Goal: Task Accomplishment & Management: Use online tool/utility

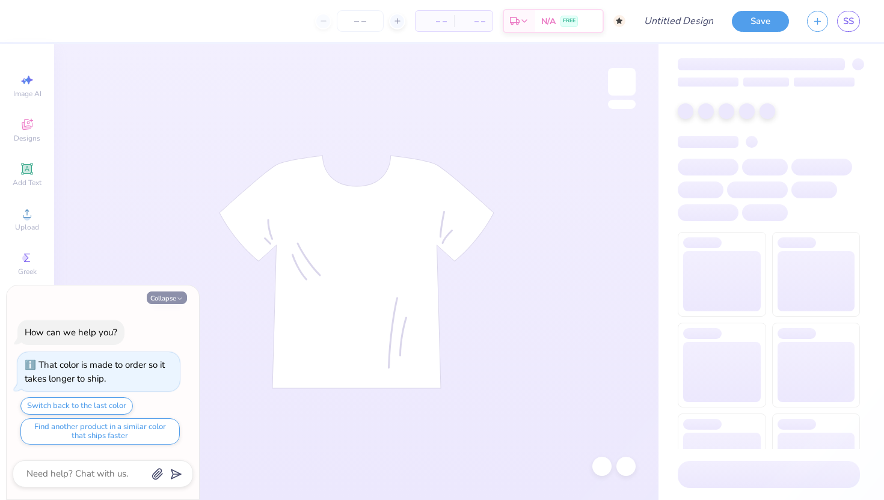
click at [173, 300] on button "Collapse" at bounding box center [167, 298] width 40 height 13
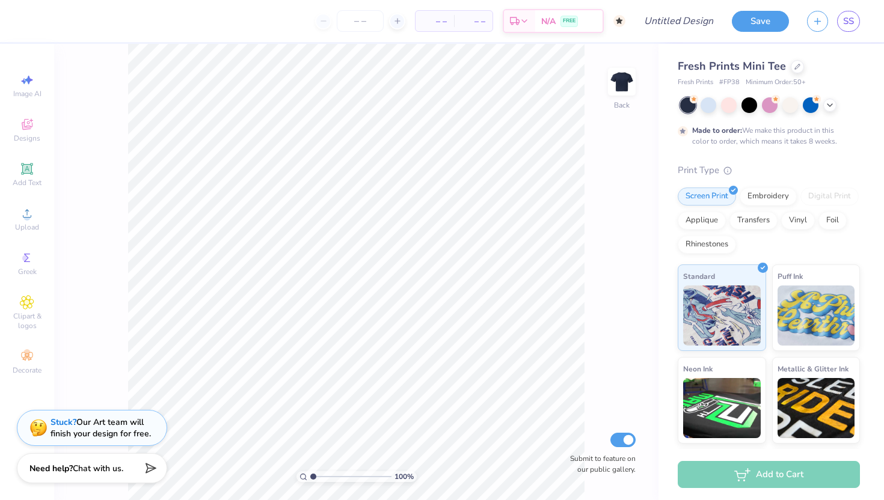
type textarea "x"
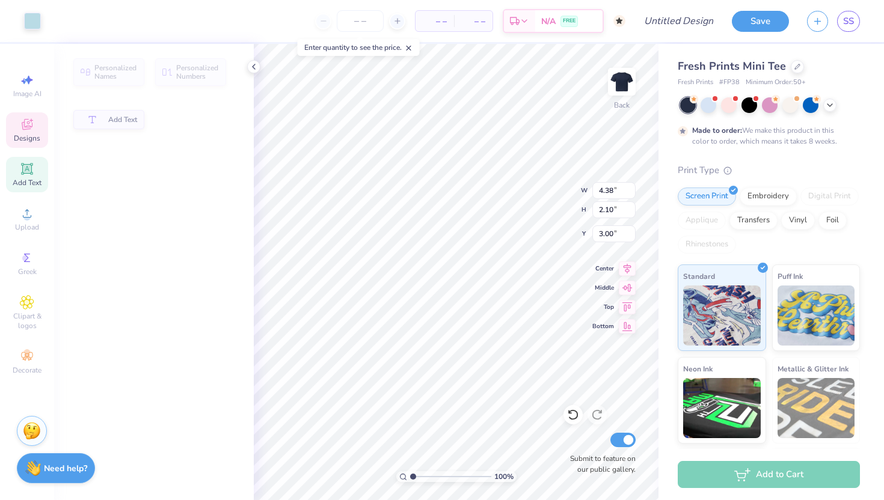
type input "4.38"
type input "2.10"
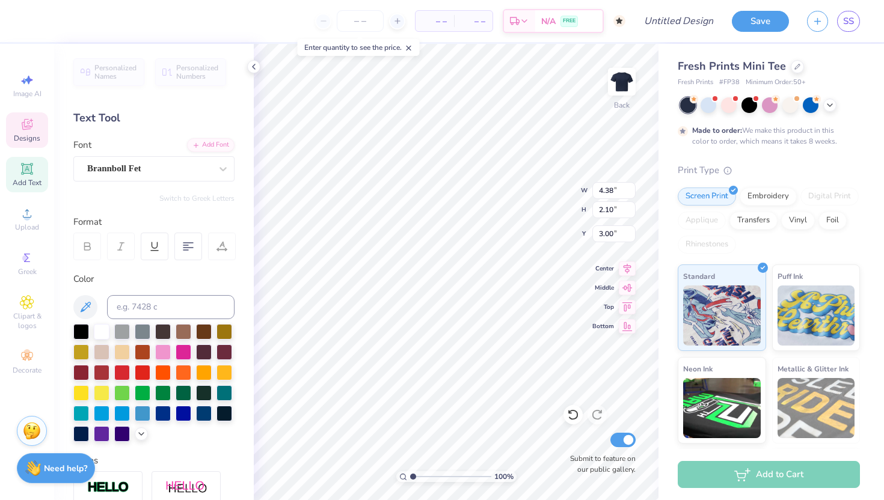
type textarea "a"
type textarea "Alpha Phi"
type input "5.27"
type input "2.53"
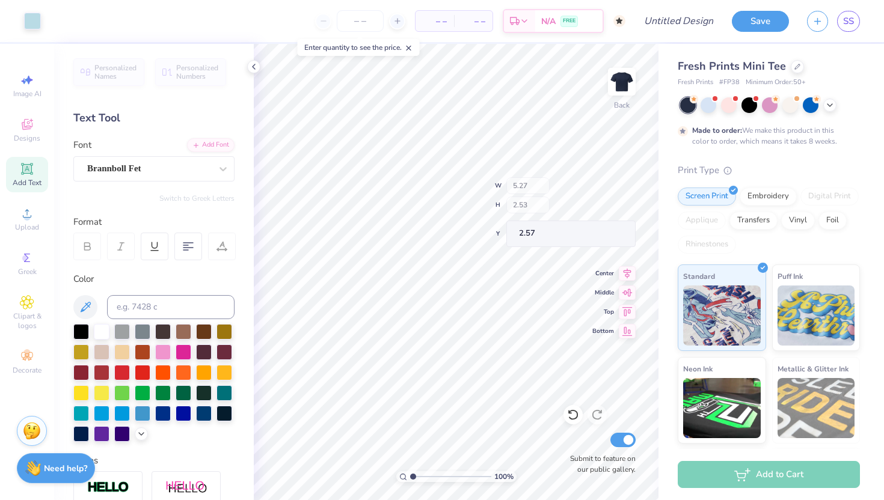
type input "2.57"
type input "2.66"
type textarea "texas omega"
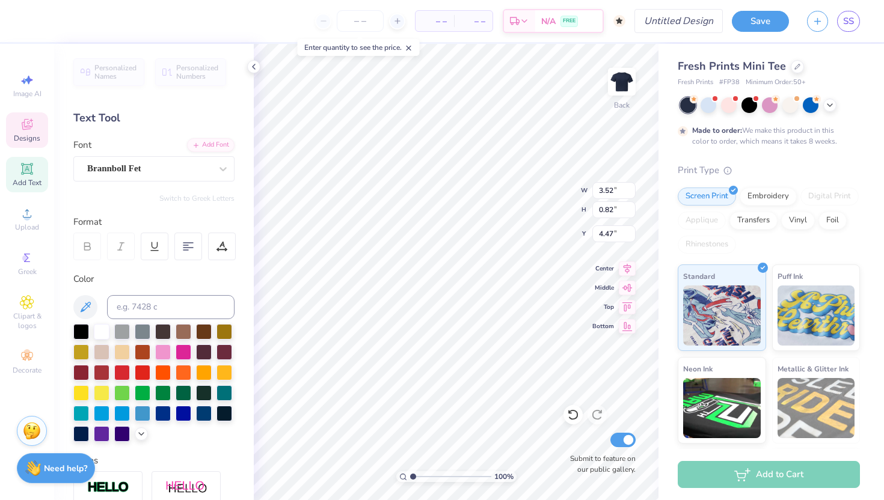
type input "4.60"
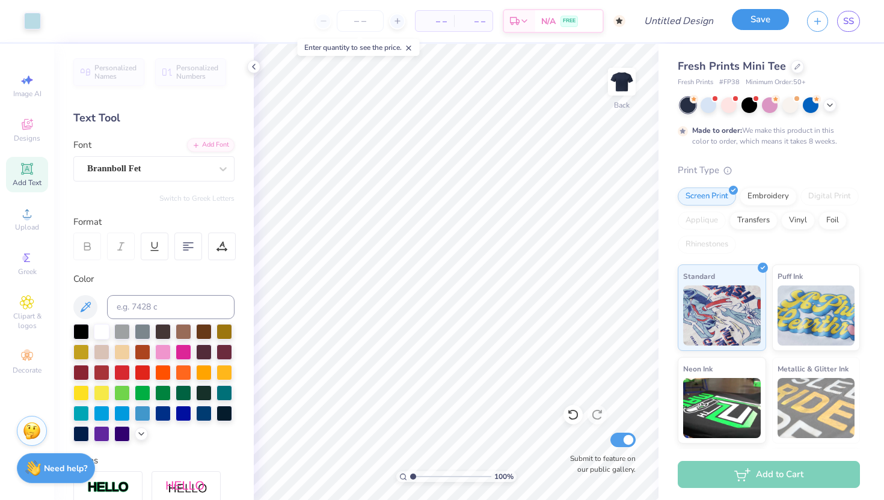
click at [740, 24] on button "Save" at bounding box center [760, 19] width 57 height 21
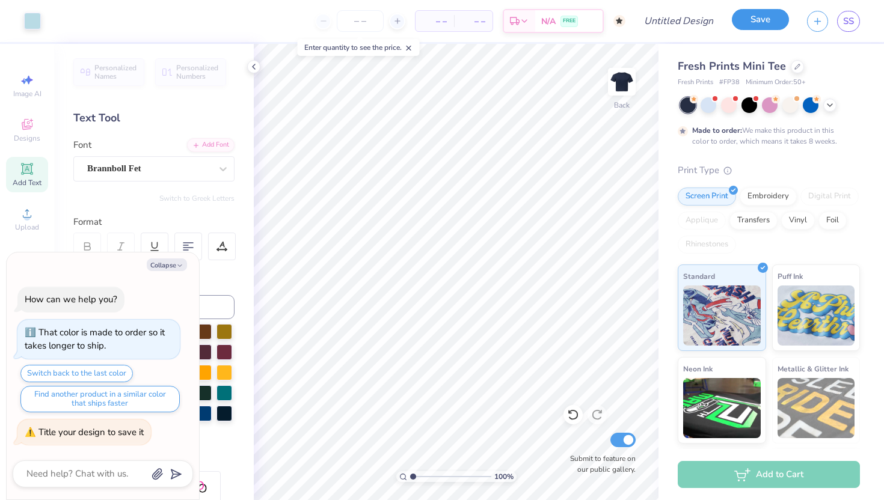
click at [738, 20] on button "Save" at bounding box center [760, 19] width 57 height 21
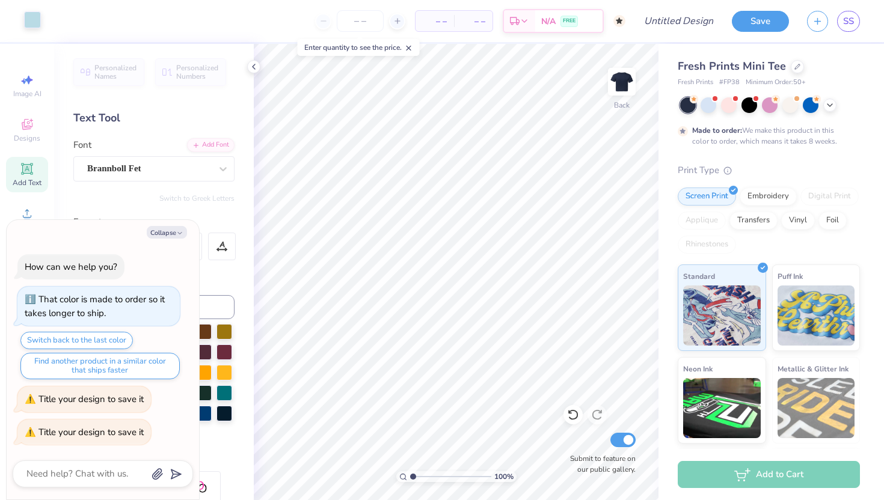
click at [37, 23] on div at bounding box center [32, 19] width 17 height 17
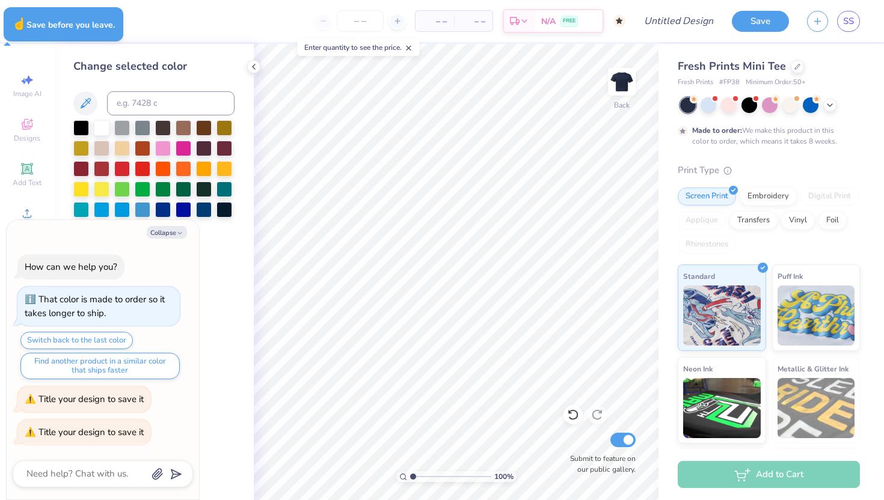
type textarea "x"
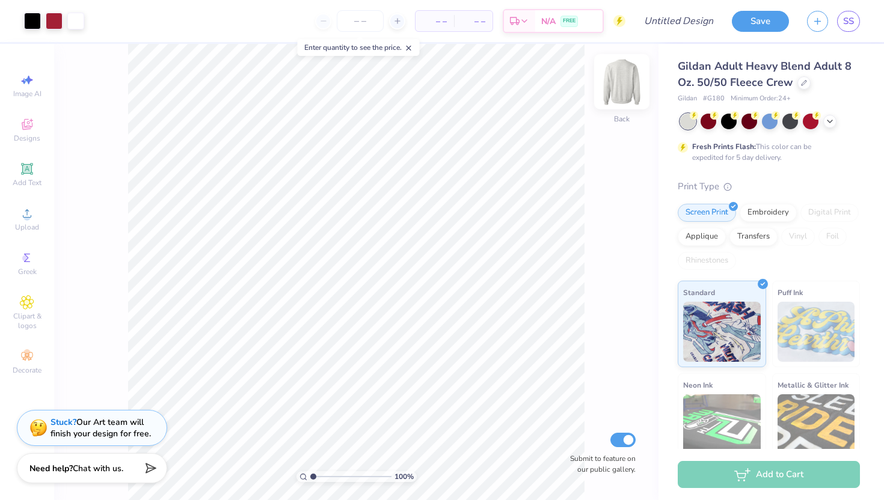
click at [637, 84] on img at bounding box center [622, 82] width 48 height 48
click at [763, 77] on span "Gildan Adult Heavy Blend Adult 8 Oz. 50/50 Fleece Crew" at bounding box center [765, 74] width 174 height 31
click at [797, 82] on div at bounding box center [803, 81] width 13 height 13
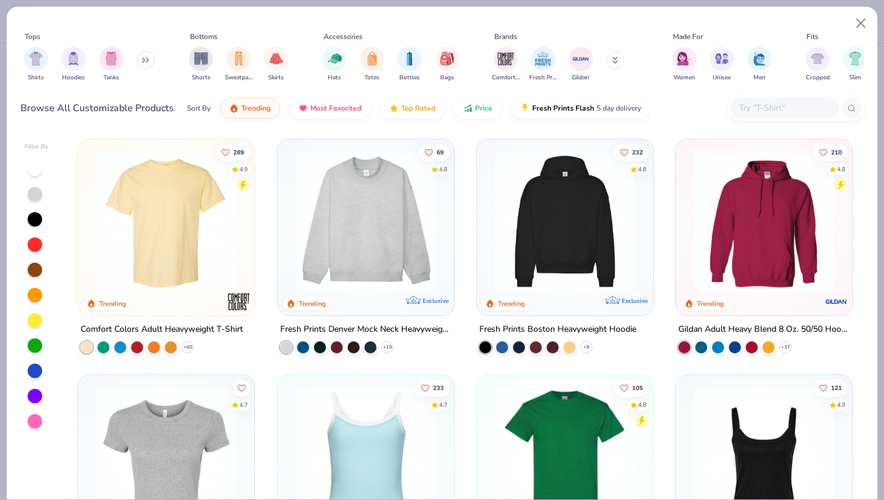
click at [202, 238] on img at bounding box center [166, 222] width 152 height 140
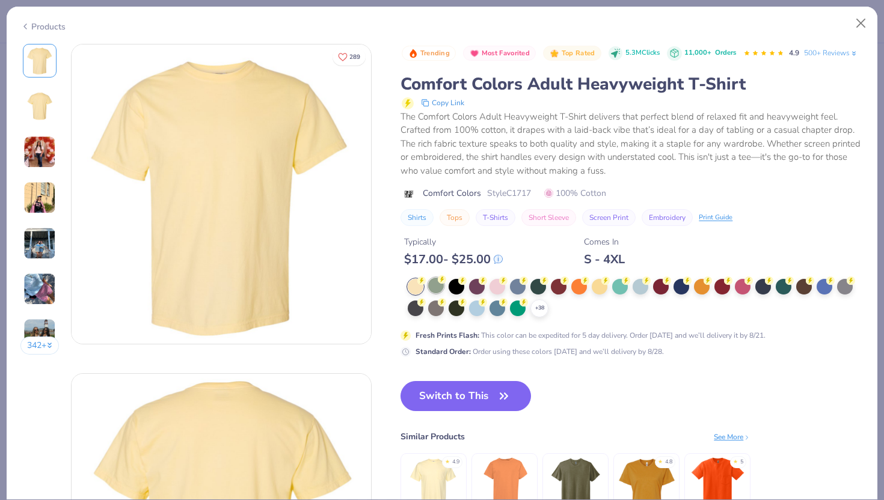
click at [438, 292] on div at bounding box center [436, 286] width 16 height 16
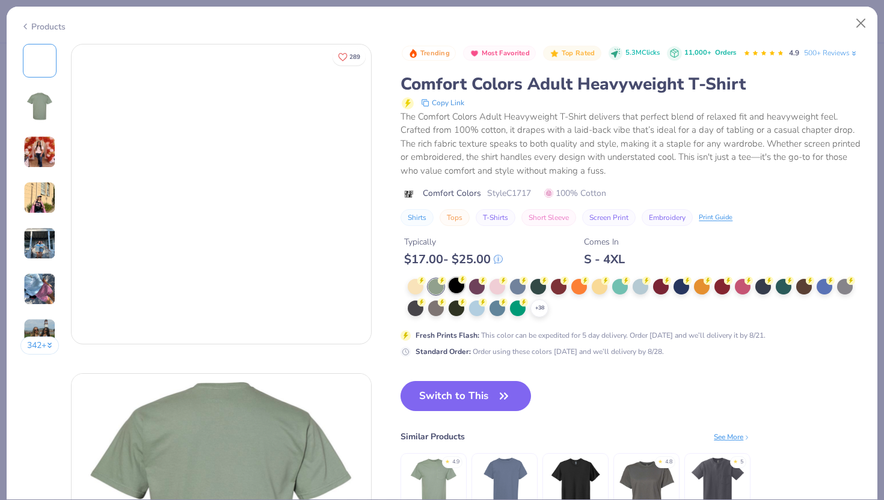
click at [460, 290] on div at bounding box center [457, 286] width 16 height 16
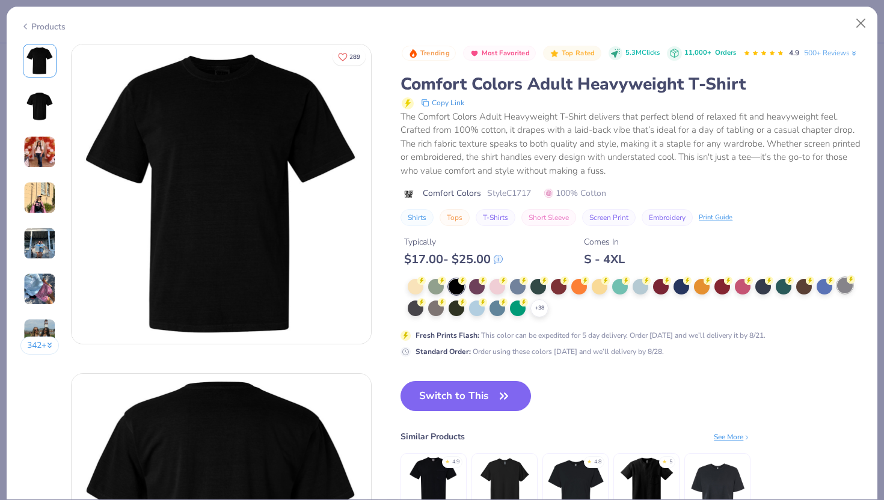
click at [839, 284] on div at bounding box center [845, 286] width 16 height 16
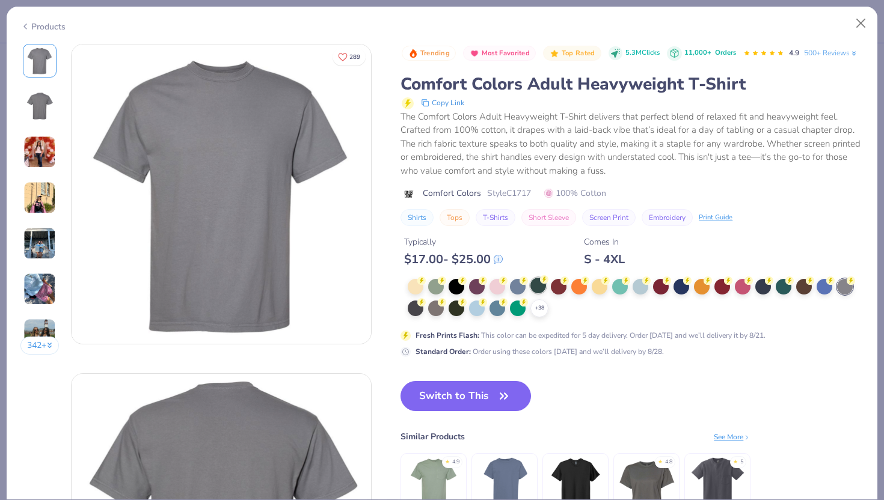
click at [530, 286] on div at bounding box center [538, 286] width 16 height 16
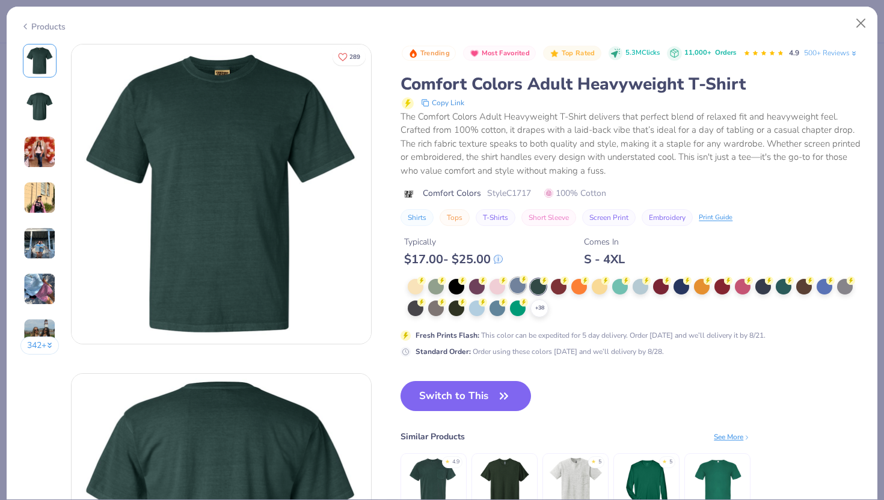
click at [523, 286] on div at bounding box center [518, 286] width 16 height 16
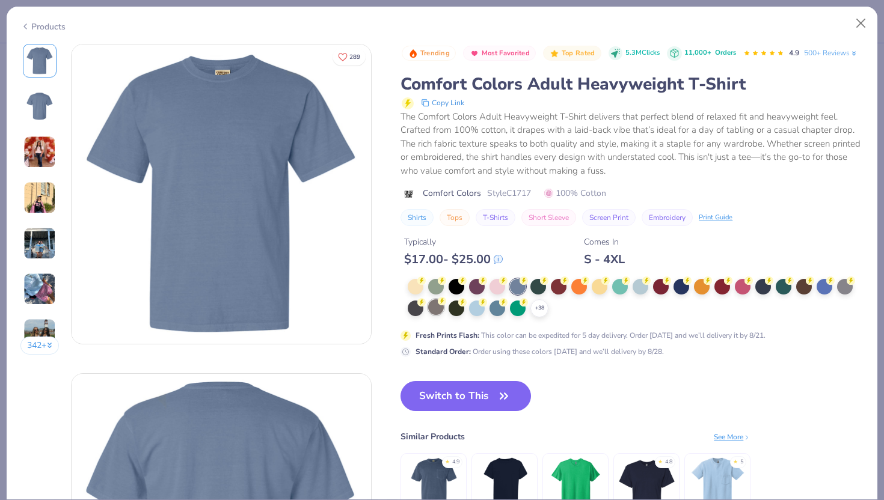
click at [432, 311] on div at bounding box center [436, 307] width 16 height 16
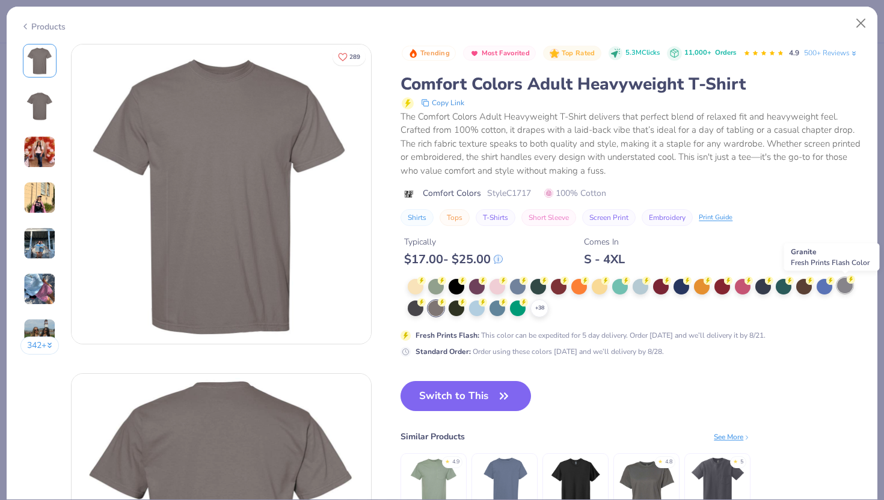
click at [847, 286] on div at bounding box center [845, 286] width 16 height 16
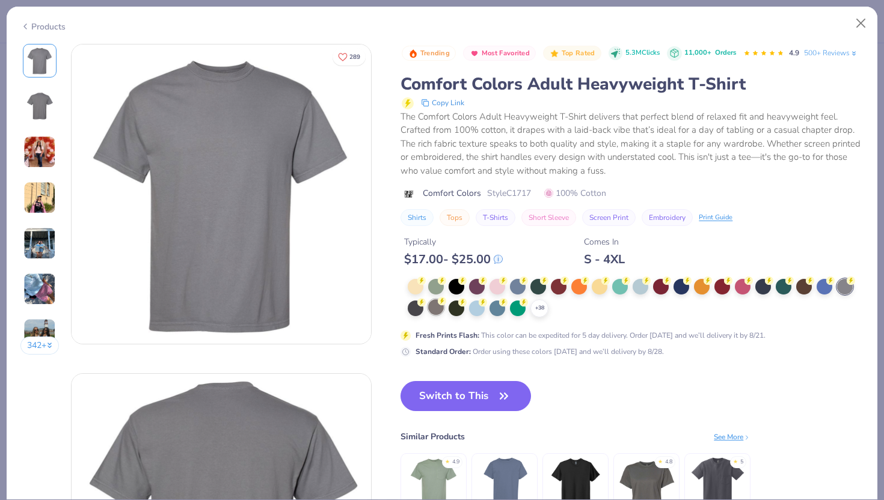
click at [437, 308] on div at bounding box center [436, 307] width 16 height 16
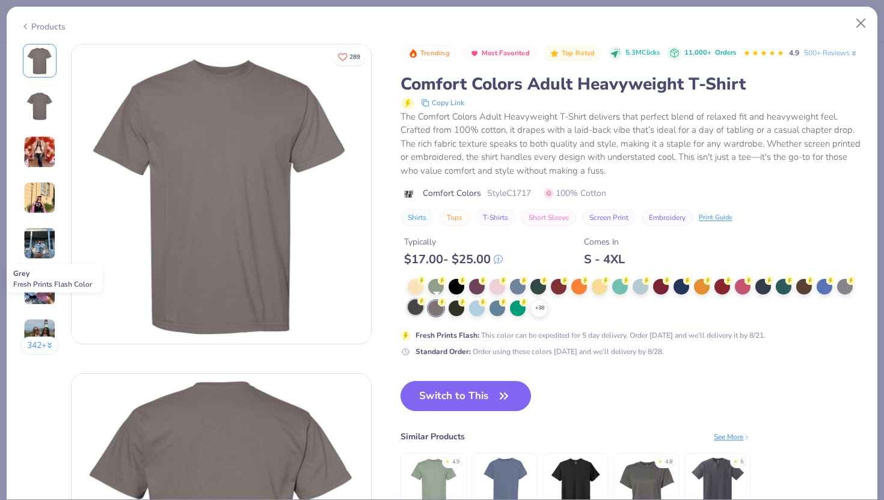
click at [419, 306] on div at bounding box center [416, 307] width 16 height 16
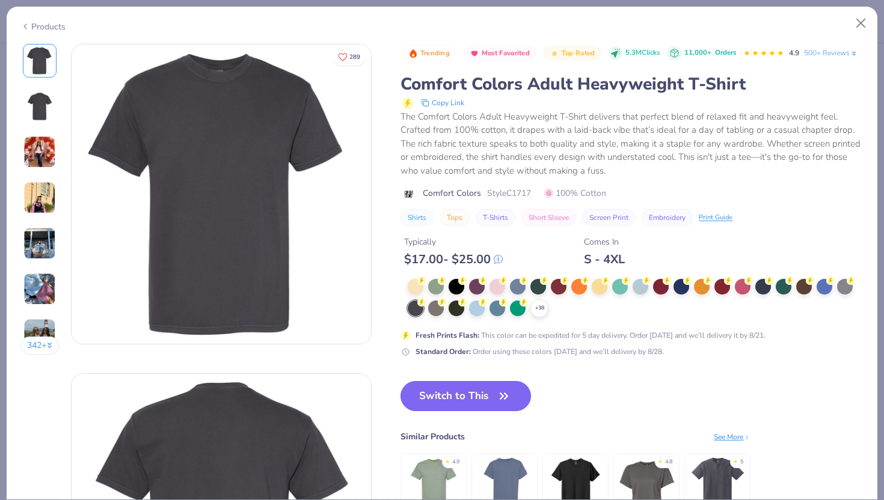
click at [501, 400] on icon "button" at bounding box center [503, 396] width 17 height 17
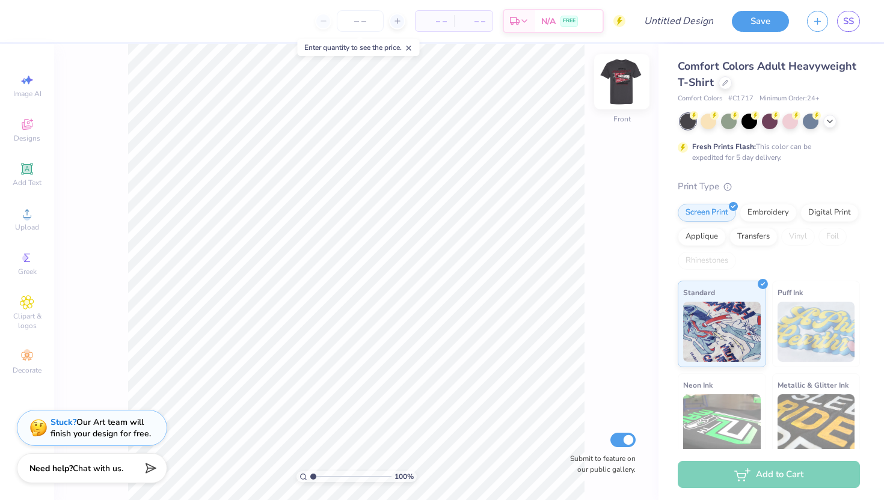
click at [630, 77] on img at bounding box center [622, 82] width 48 height 48
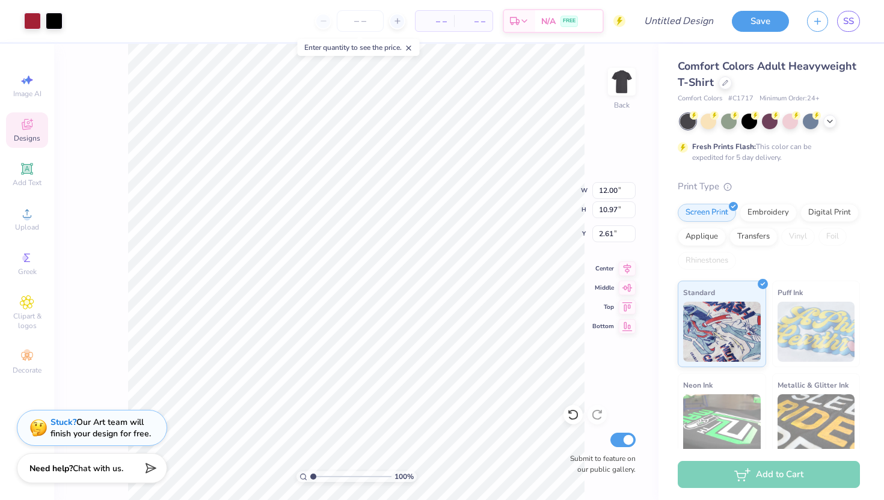
type input "11.80"
type input "1.83"
type input "3.79"
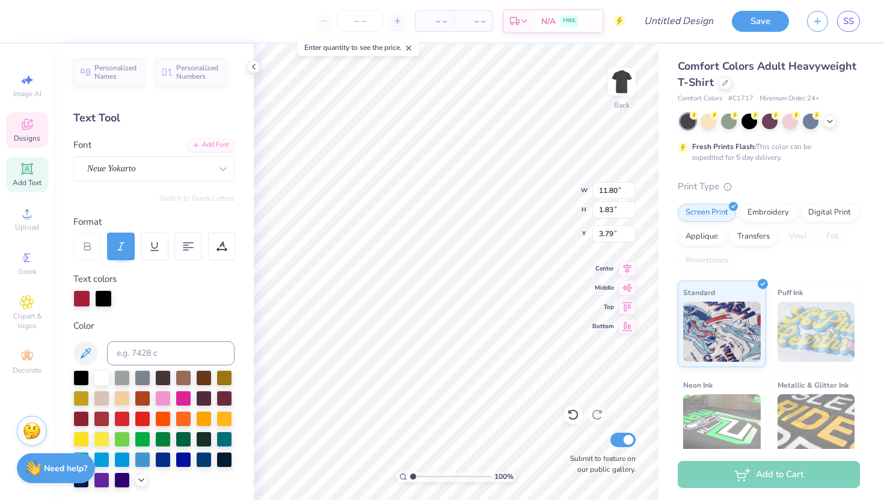
scroll to position [0, 1]
type textarea "Alpha Phi"
click at [710, 115] on div at bounding box center [709, 120] width 16 height 16
click at [762, 120] on div at bounding box center [770, 120] width 16 height 16
click at [811, 121] on div at bounding box center [811, 120] width 16 height 16
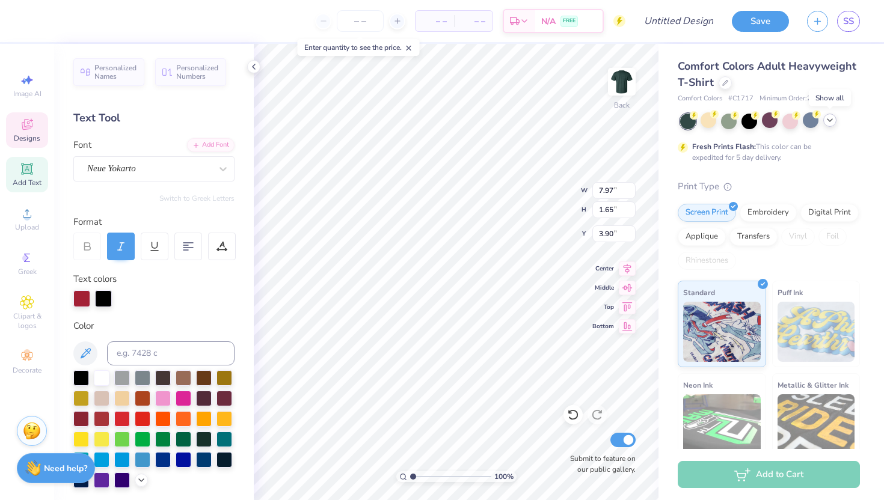
click at [828, 121] on icon at bounding box center [830, 120] width 10 height 10
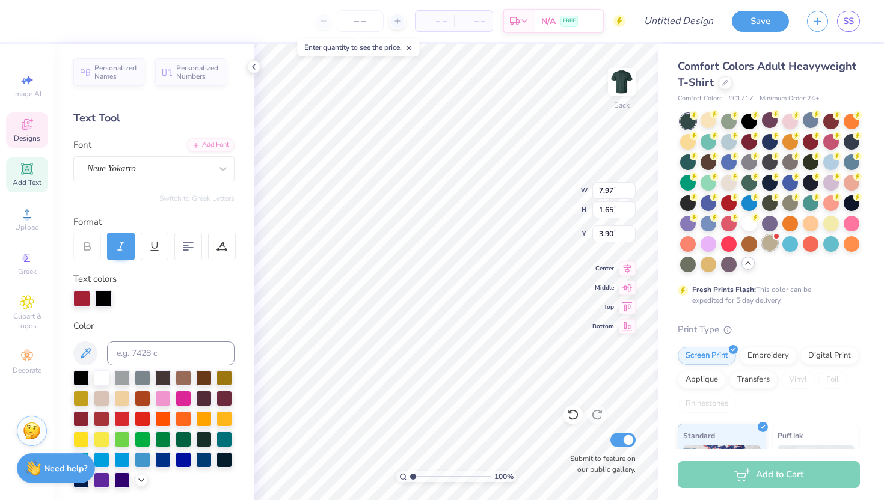
click at [771, 238] on div at bounding box center [770, 243] width 16 height 16
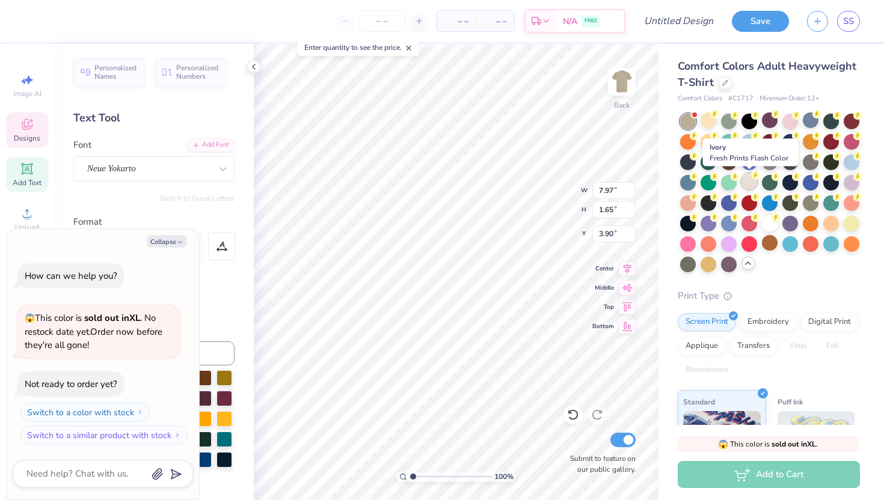
click at [749, 185] on div at bounding box center [749, 182] width 16 height 16
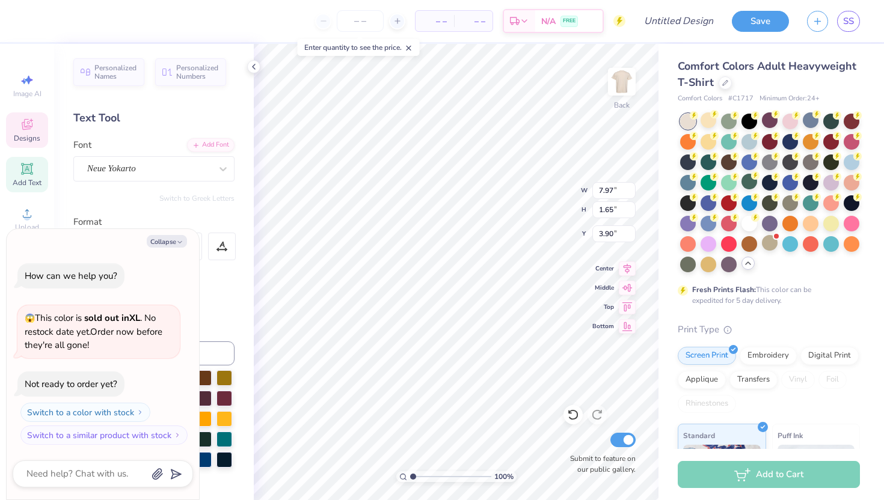
click at [189, 286] on div "How can we help you? 😱 This color is sold out in XL . No restock date yet. Orde…" at bounding box center [103, 354] width 180 height 201
click at [173, 239] on button "Collapse" at bounding box center [167, 241] width 40 height 13
type textarea "x"
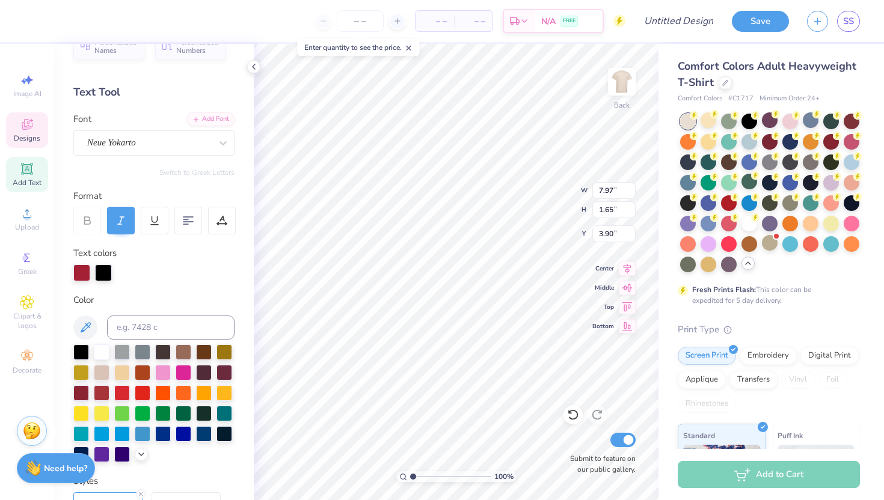
scroll to position [32, 0]
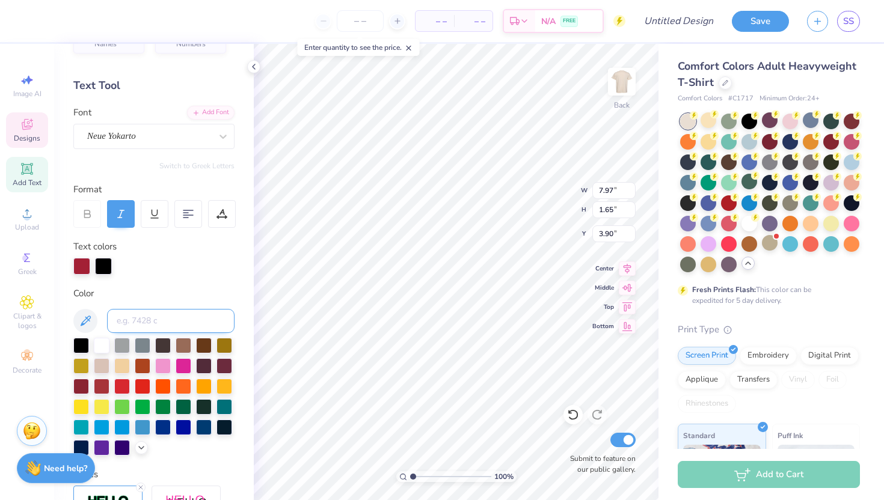
click at [177, 314] on input at bounding box center [170, 321] width 127 height 24
type input "o"
click at [144, 367] on div at bounding box center [143, 365] width 16 height 16
type input "7.65"
type input "2.92"
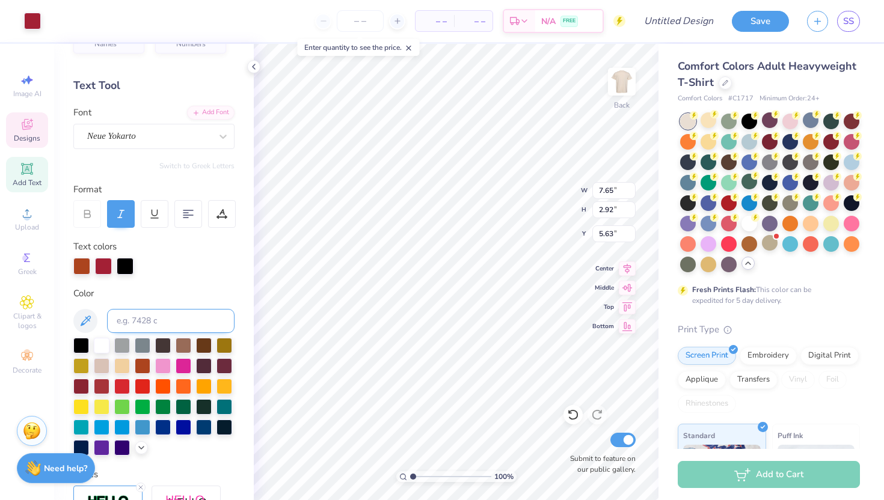
type input "5.63"
click at [81, 269] on div at bounding box center [81, 265] width 17 height 17
click at [97, 272] on div at bounding box center [103, 265] width 17 height 17
click at [144, 363] on div at bounding box center [143, 365] width 16 height 16
click at [143, 365] on div at bounding box center [143, 365] width 16 height 16
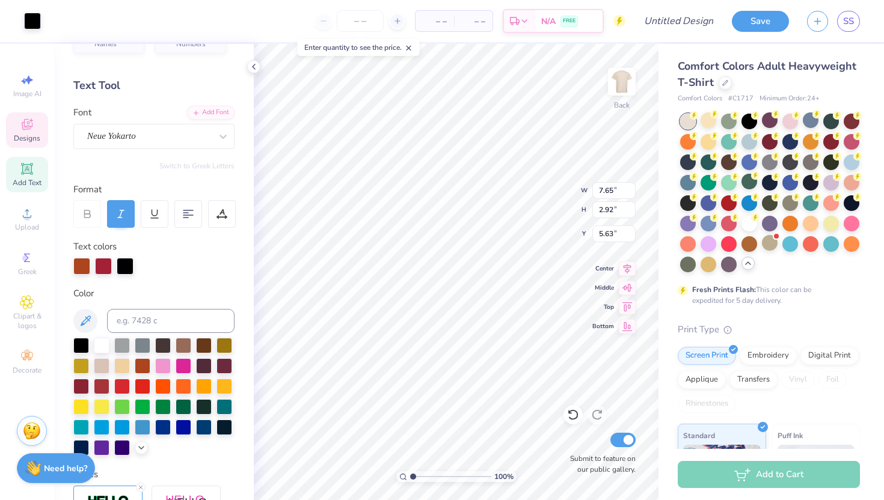
type input "9.17"
type input "2.89"
type input "6.85"
click at [85, 266] on div at bounding box center [81, 265] width 17 height 17
click at [85, 266] on div at bounding box center [81, 266] width 17 height 17
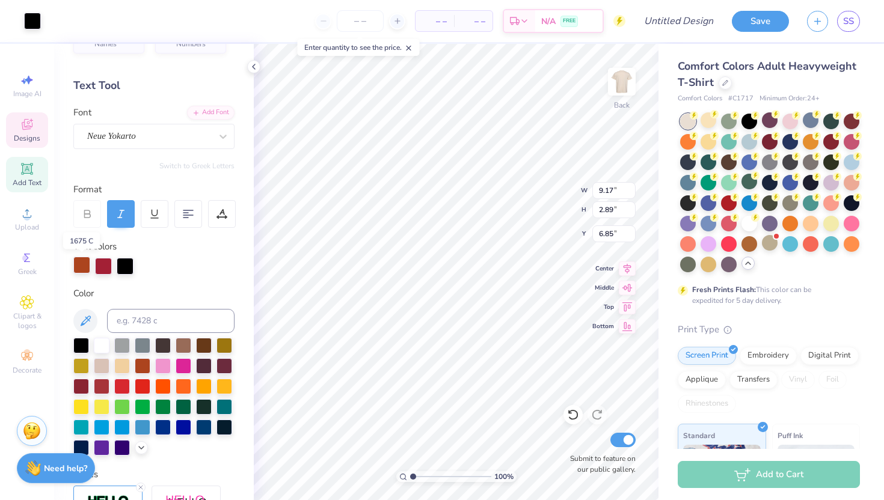
click at [85, 266] on div at bounding box center [81, 265] width 17 height 17
click at [85, 266] on div at bounding box center [81, 266] width 17 height 17
click at [100, 268] on div at bounding box center [103, 265] width 17 height 17
click at [105, 265] on div at bounding box center [103, 266] width 17 height 17
click at [144, 366] on div at bounding box center [143, 365] width 16 height 16
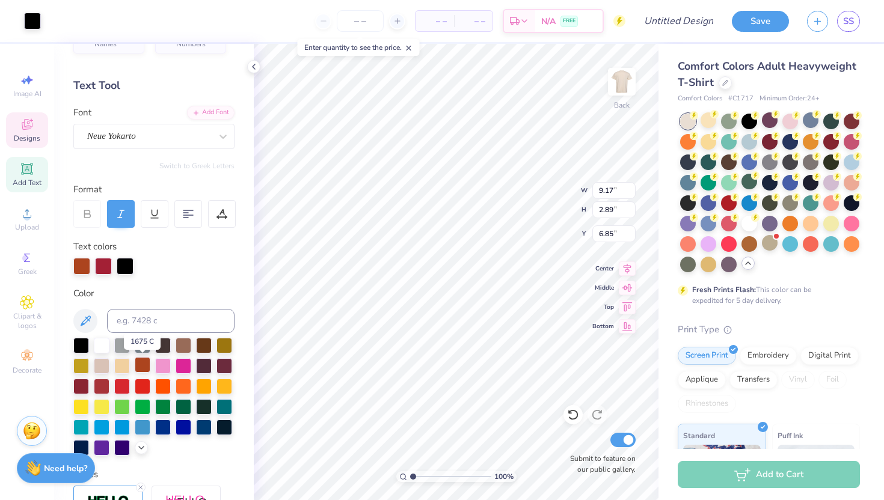
click at [144, 366] on div at bounding box center [143, 365] width 16 height 16
click at [124, 268] on div at bounding box center [125, 265] width 17 height 17
click at [142, 365] on div at bounding box center [143, 365] width 16 height 16
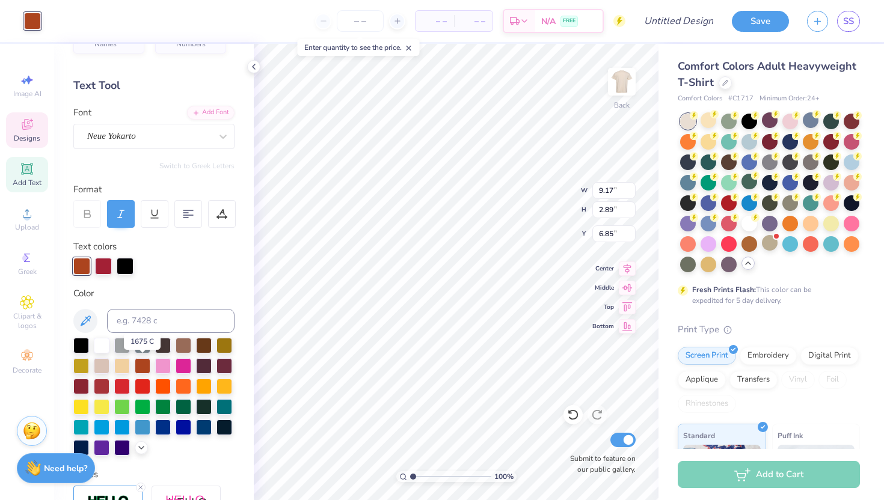
click at [152, 365] on div at bounding box center [153, 397] width 161 height 118
type input "8.65"
type input "2.37"
type input "7.11"
click at [104, 269] on div at bounding box center [103, 265] width 17 height 17
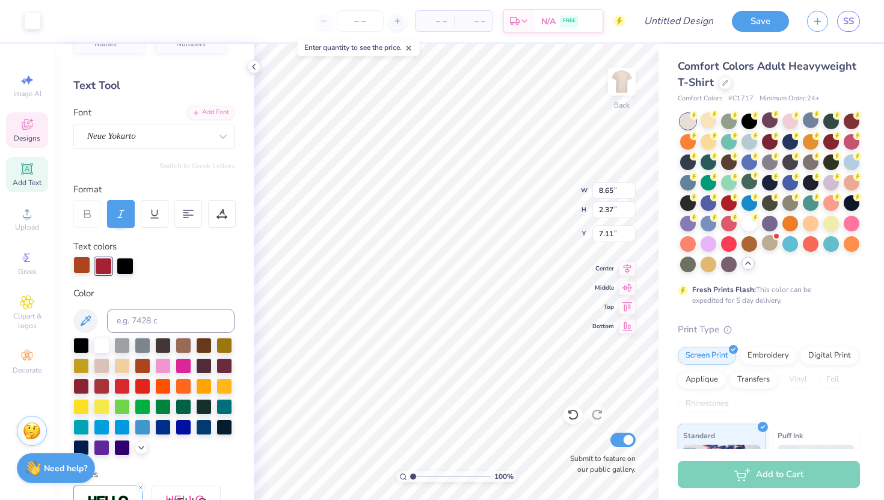
click at [78, 271] on div at bounding box center [81, 265] width 17 height 17
click at [78, 271] on div at bounding box center [81, 266] width 17 height 17
click at [78, 271] on div at bounding box center [81, 265] width 17 height 17
click at [141, 367] on div at bounding box center [143, 365] width 16 height 16
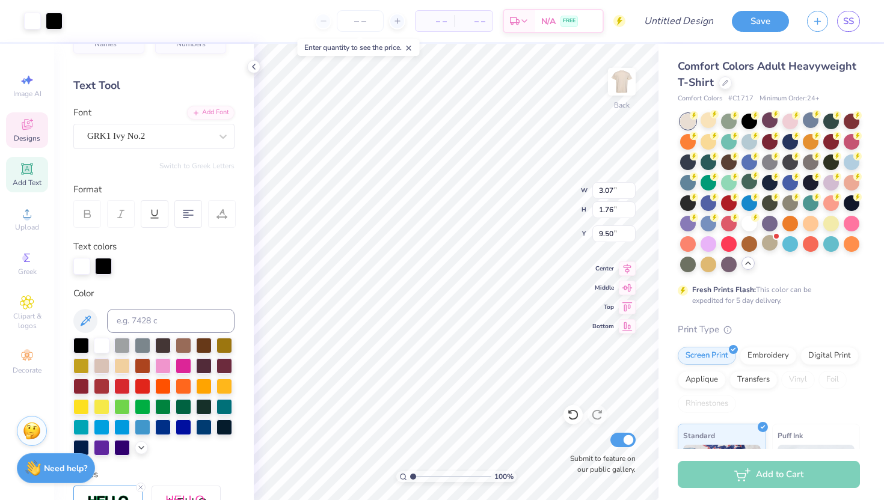
type input "3.07"
type input "1.76"
type input "9.50"
type textarea "A"
click at [133, 138] on div "GRK1 Ivy No.2" at bounding box center [149, 136] width 126 height 19
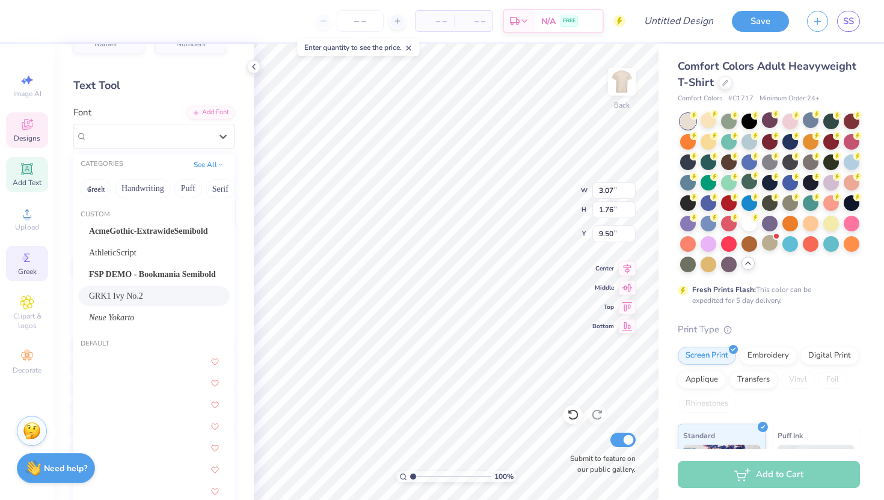
click at [28, 257] on icon at bounding box center [27, 258] width 14 height 14
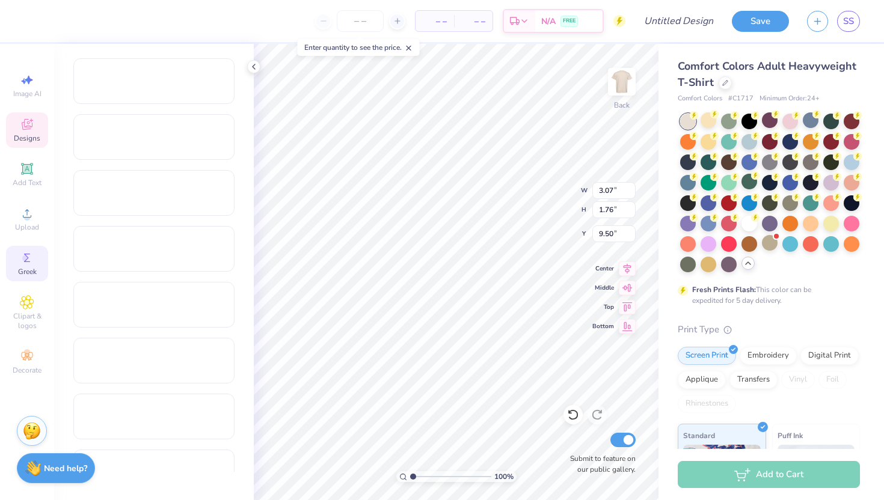
click at [28, 257] on icon at bounding box center [27, 258] width 6 height 8
type input "1.64"
type input "9.63"
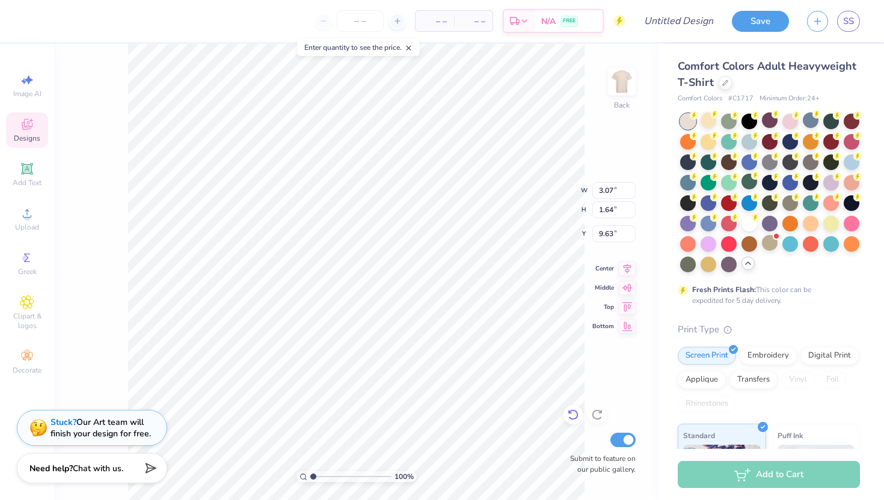
click at [571, 416] on icon at bounding box center [573, 415] width 12 height 12
type input "1.76"
type input "9.50"
click at [35, 131] on div "Designs" at bounding box center [27, 129] width 42 height 35
click at [35, 167] on div "Add Text" at bounding box center [27, 174] width 42 height 35
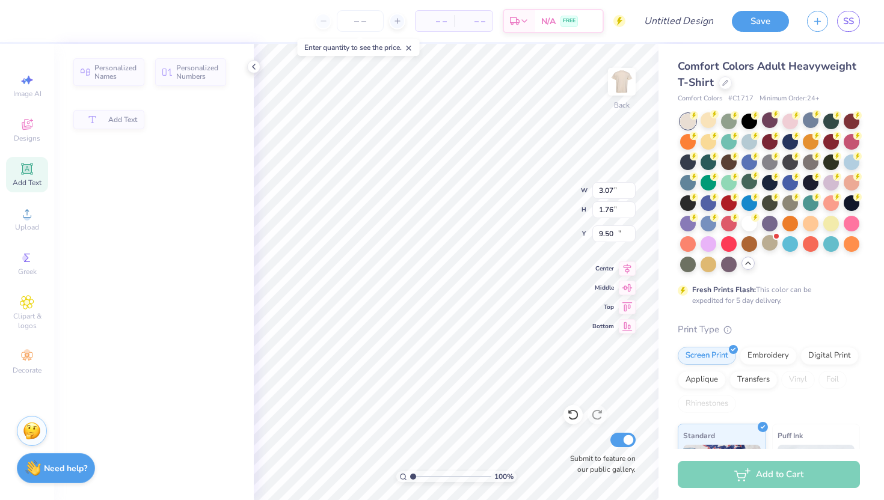
type input "5.59"
type input "1.62"
type input "11.69"
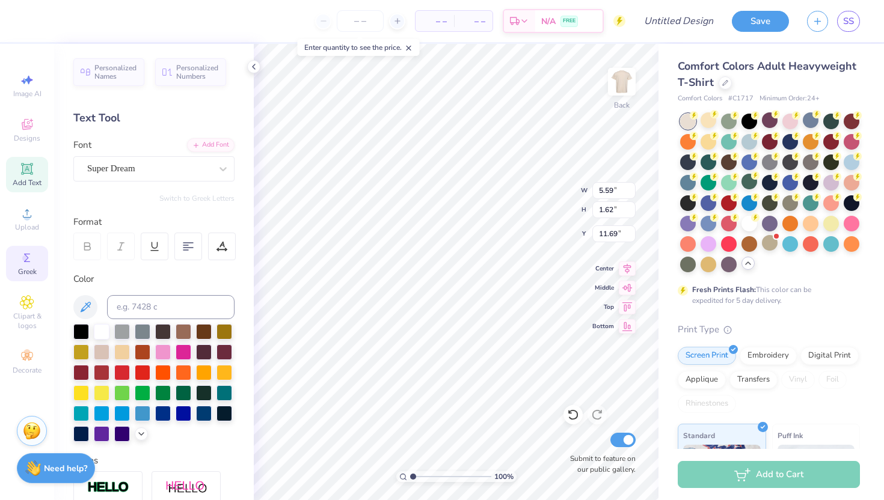
click at [25, 266] on div "Greek" at bounding box center [27, 263] width 42 height 35
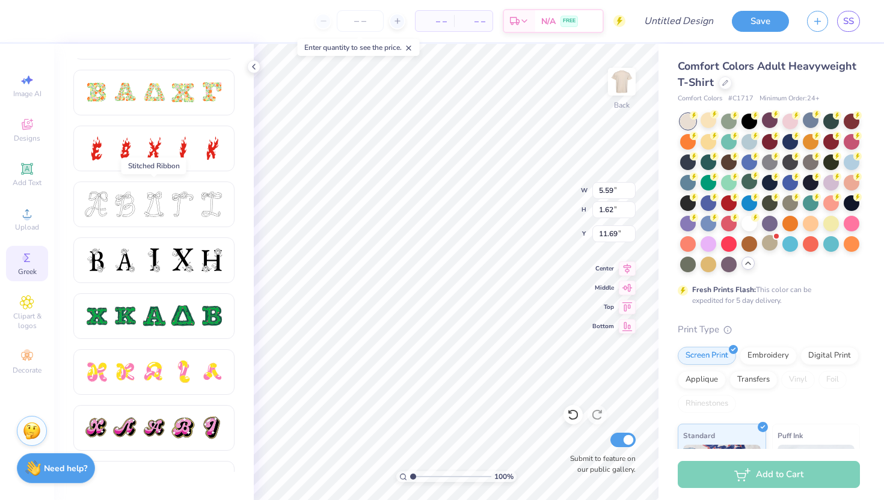
scroll to position [387, 0]
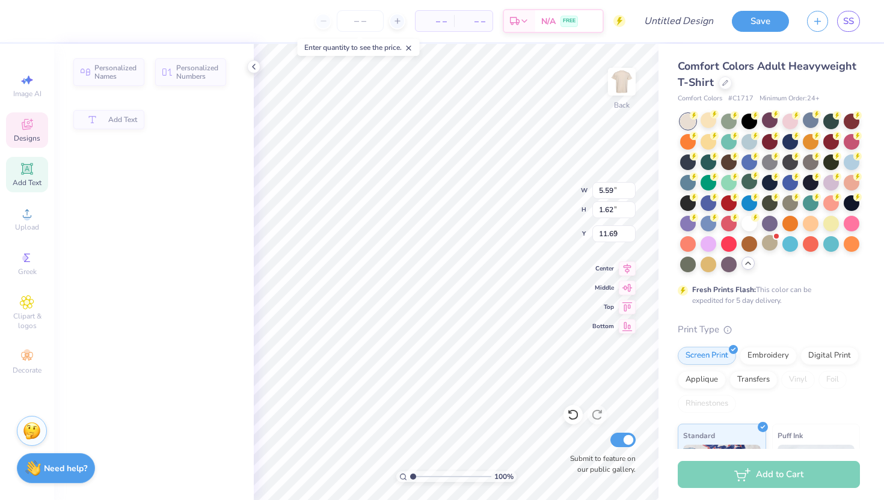
type input "3.07"
type input "1.76"
type input "9.50"
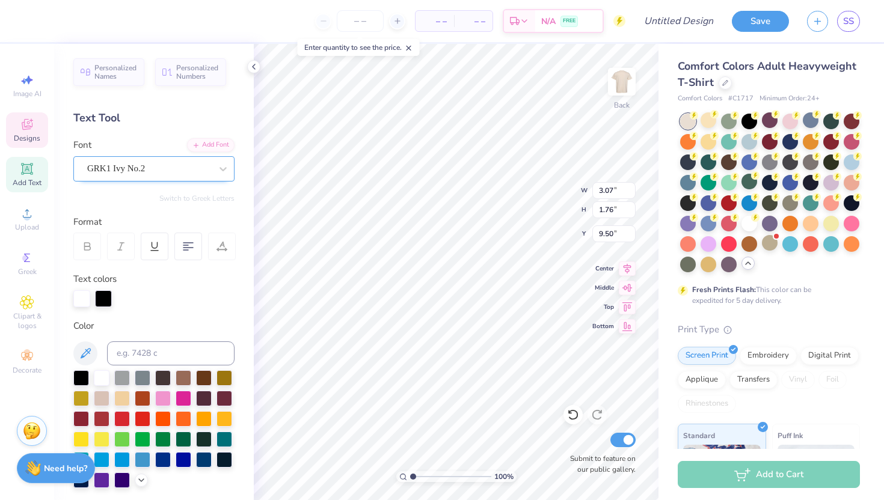
click at [127, 177] on div "GRK1 Ivy No.2" at bounding box center [149, 168] width 126 height 19
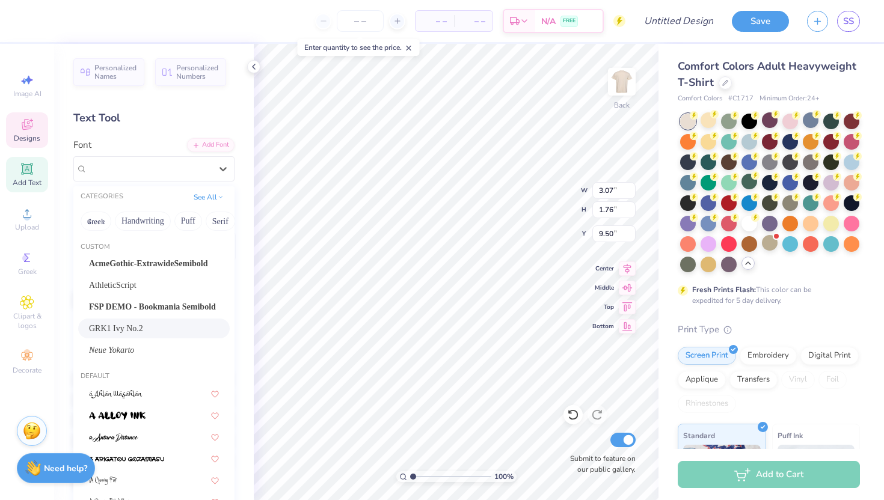
click at [127, 328] on span "GRK1 Ivy No.2" at bounding box center [116, 328] width 54 height 13
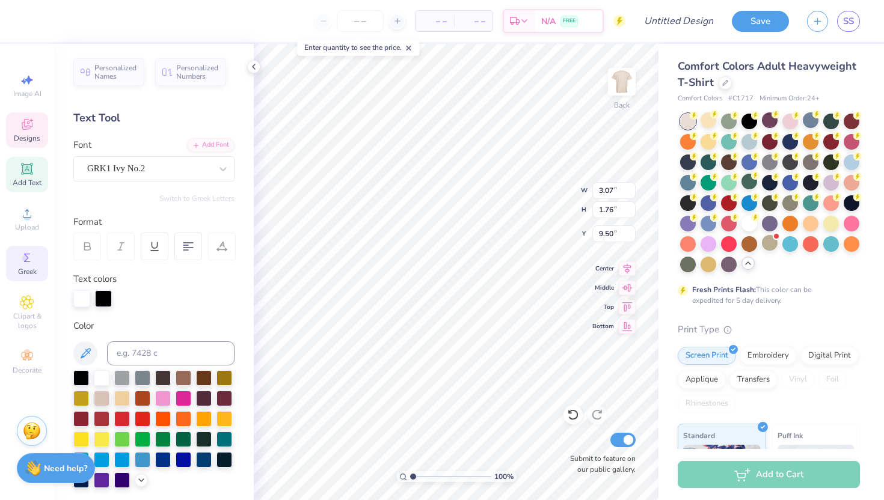
click at [14, 259] on div "Greek" at bounding box center [27, 263] width 42 height 35
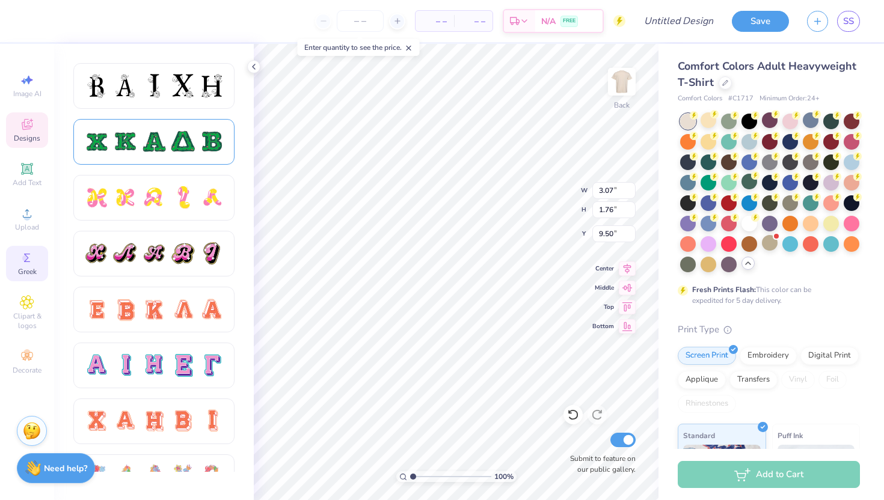
scroll to position [603, 0]
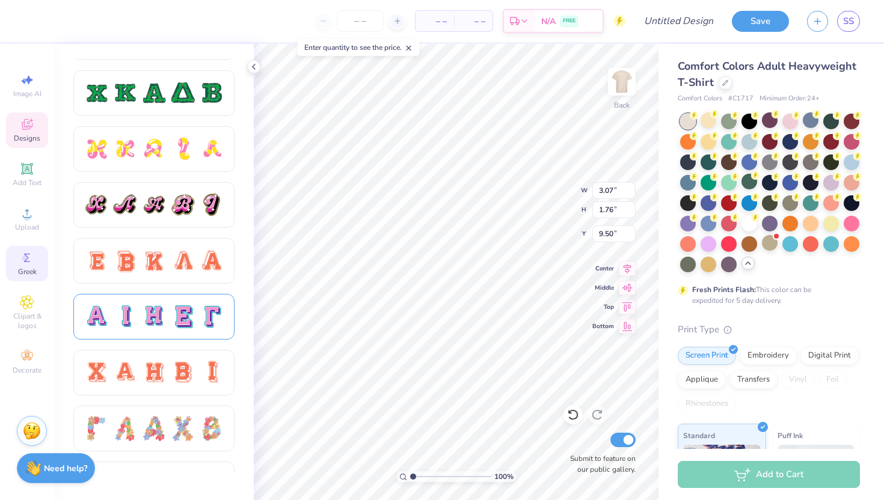
click at [188, 319] on div at bounding box center [182, 316] width 25 height 25
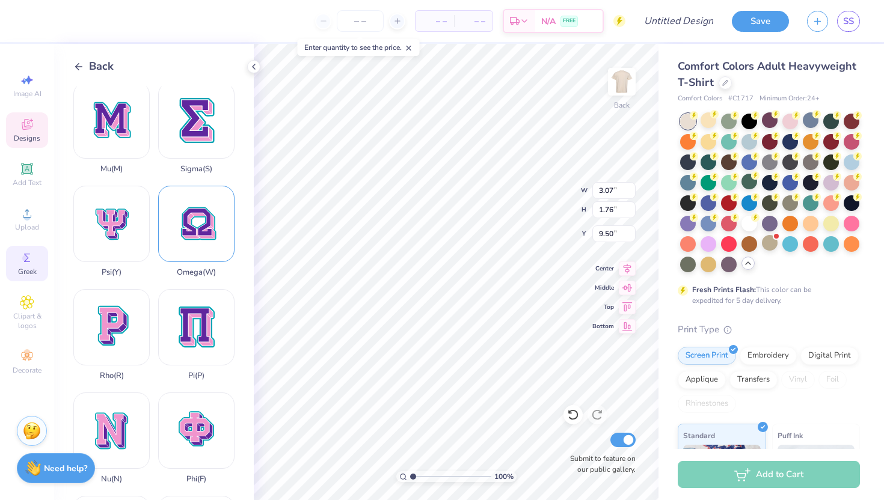
scroll to position [830, 0]
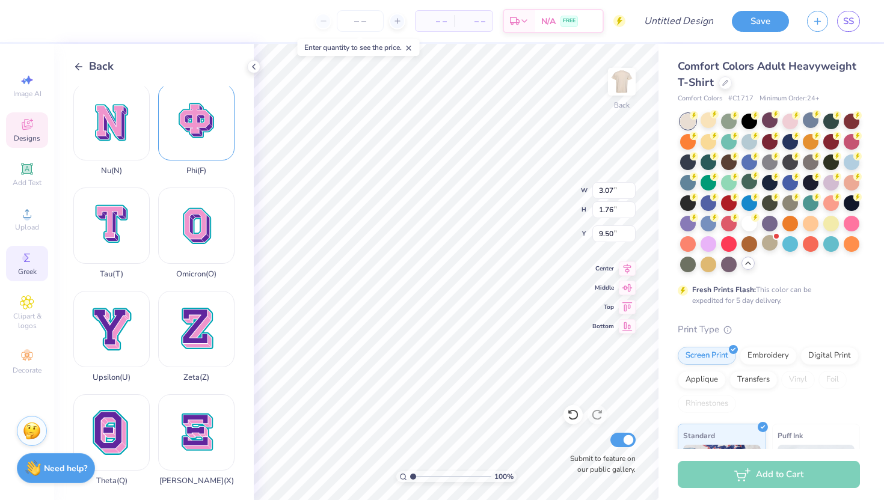
click at [206, 138] on div "Phi ( F )" at bounding box center [196, 129] width 76 height 91
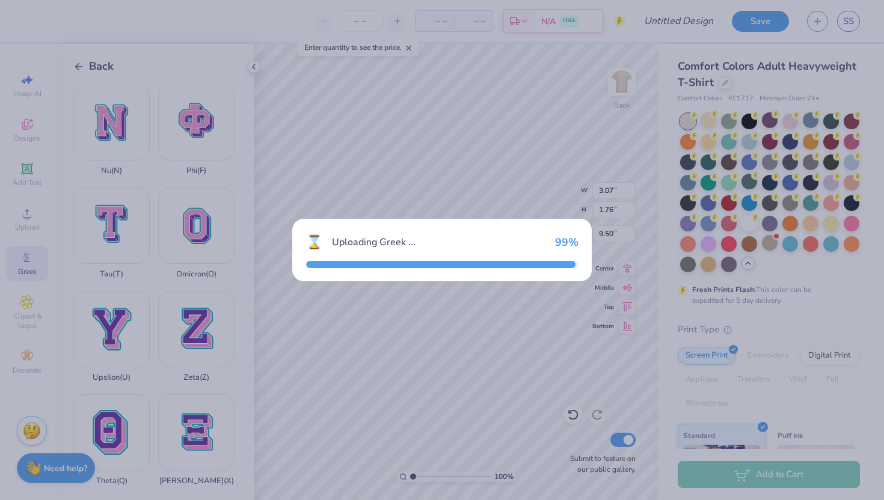
type input "14.24"
type input "14.06"
type input "5.47"
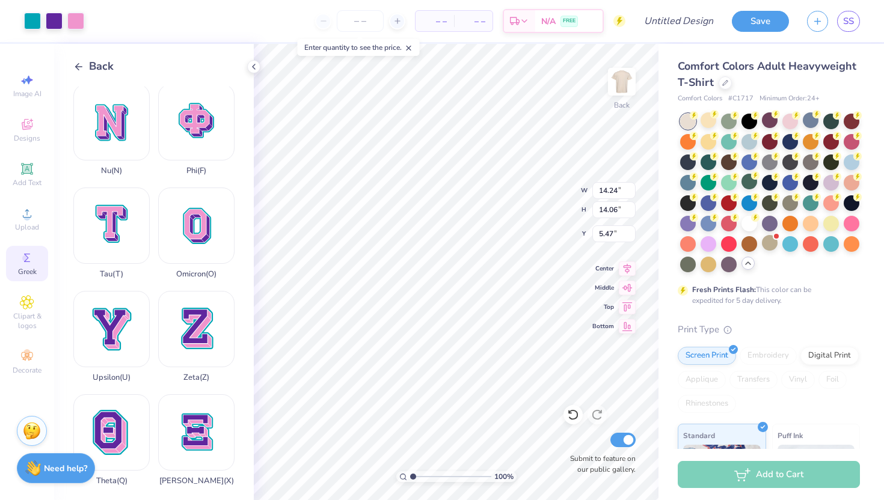
click at [91, 62] on span "Back" at bounding box center [101, 66] width 25 height 16
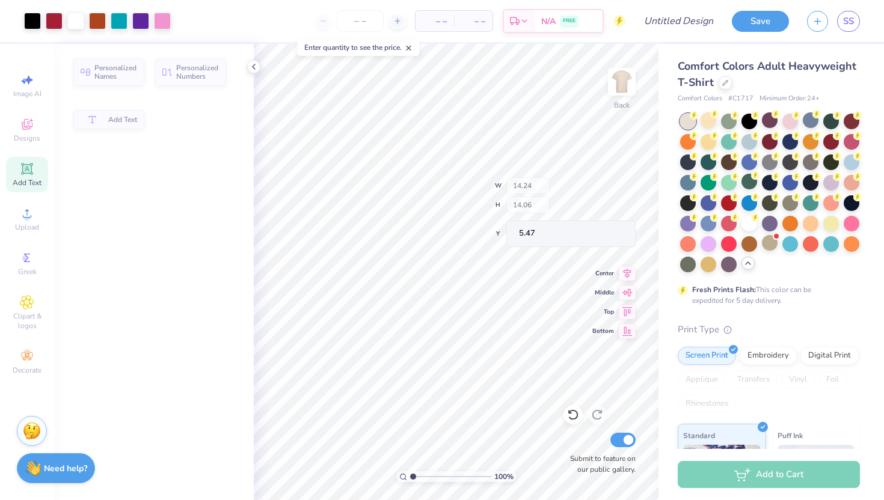
type input "5.59"
type input "1.62"
type input "11.69"
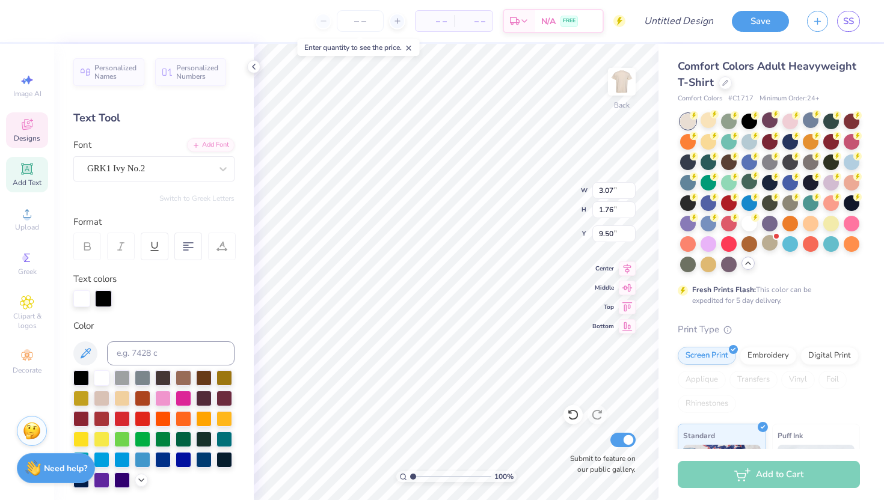
type textarea "AD"
type input "3.05"
type input "1.69"
type input "9.57"
paste textarea "()"
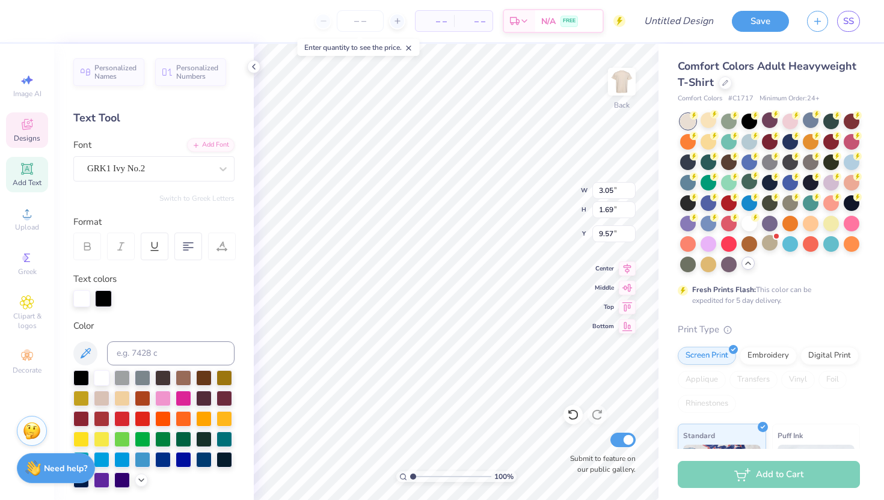
paste textarea "()"
type textarea "AD"
click at [149, 161] on div at bounding box center [149, 169] width 124 height 16
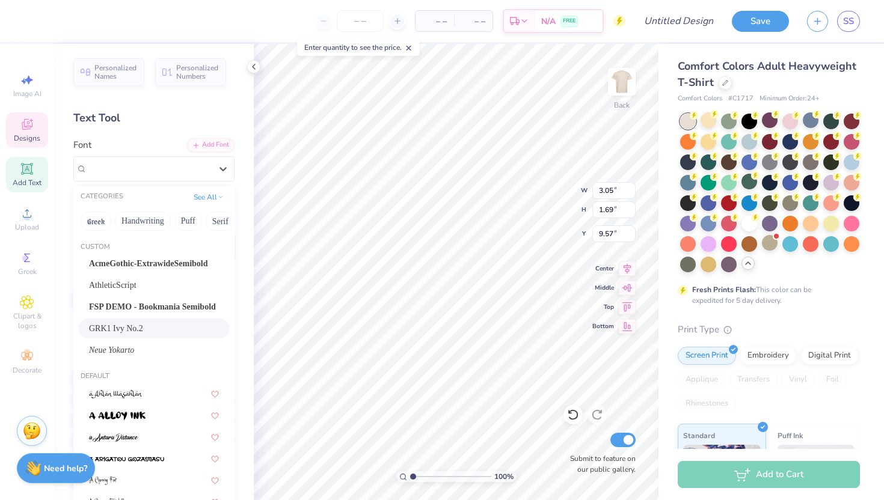
click at [167, 331] on div "GRK1 Ivy No.2" at bounding box center [154, 328] width 130 height 13
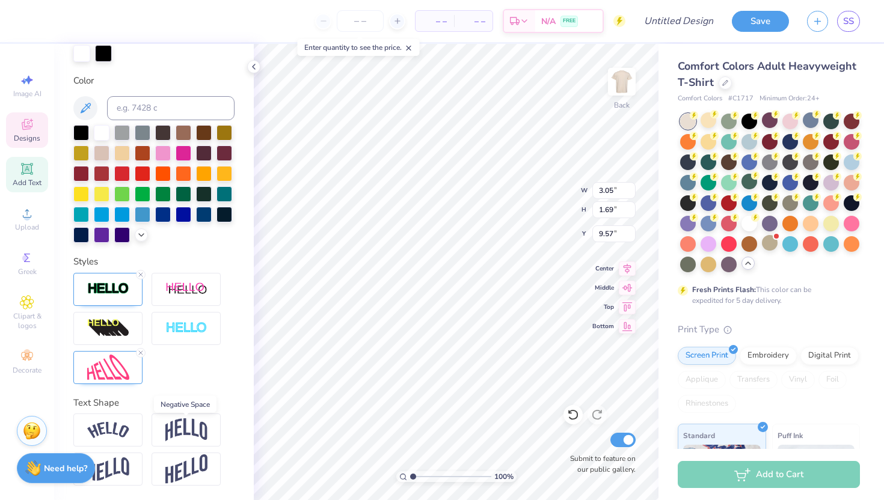
scroll to position [0, 0]
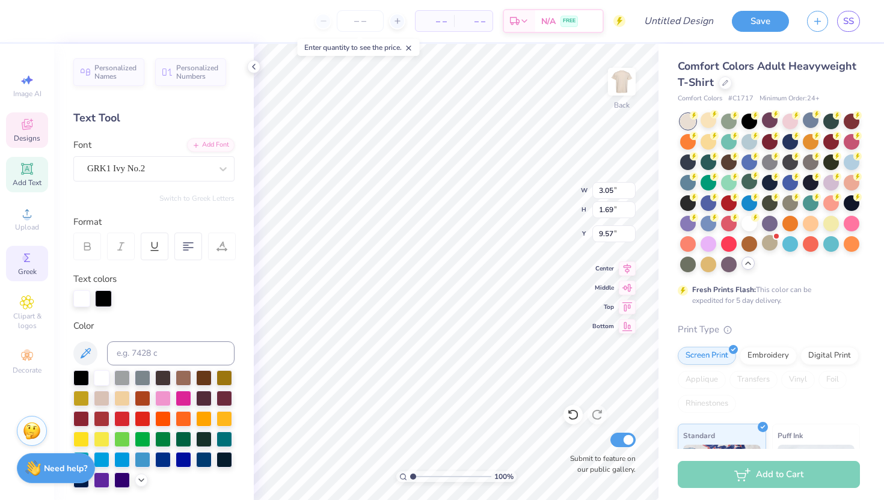
click at [28, 265] on icon at bounding box center [27, 258] width 14 height 14
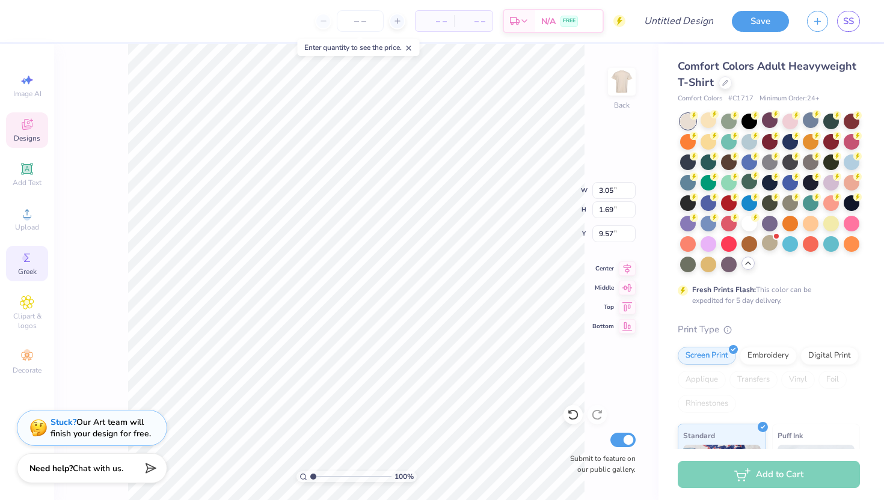
click at [31, 267] on span "Greek" at bounding box center [27, 272] width 19 height 10
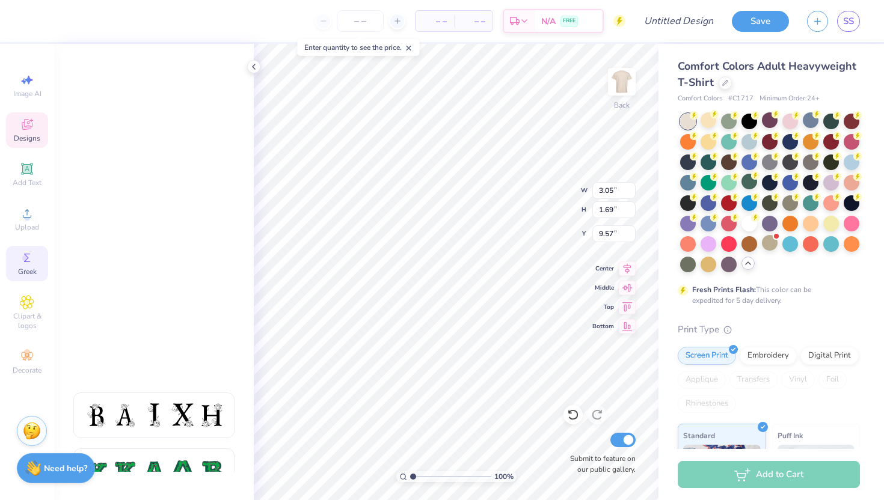
scroll to position [623, 0]
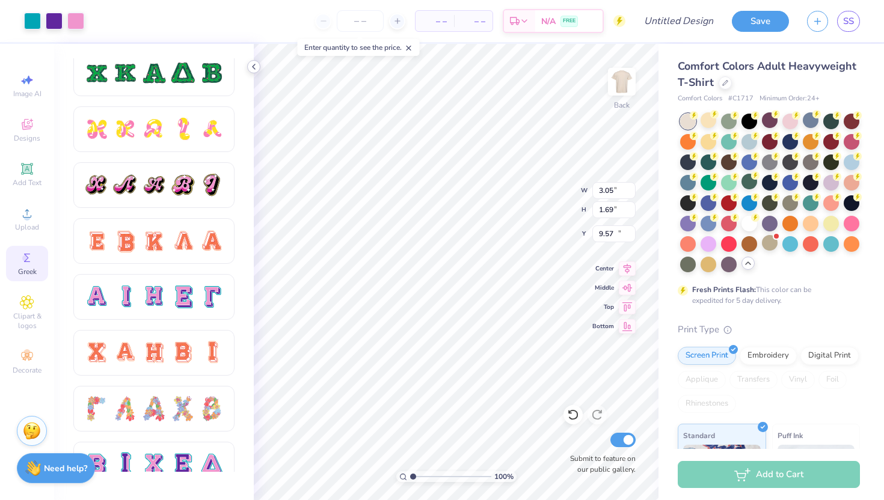
type input "6.20"
type input "6.13"
type input "13.38"
click at [251, 70] on icon at bounding box center [254, 67] width 10 height 10
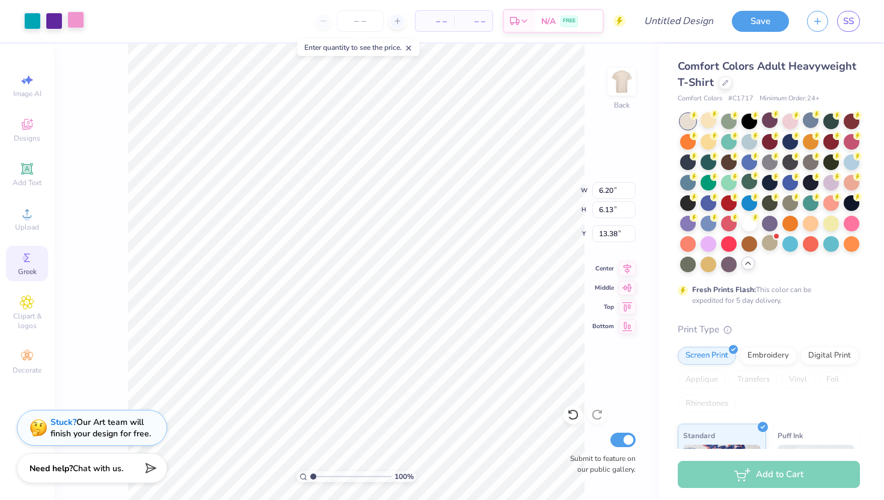
click at [77, 13] on div at bounding box center [75, 19] width 17 height 17
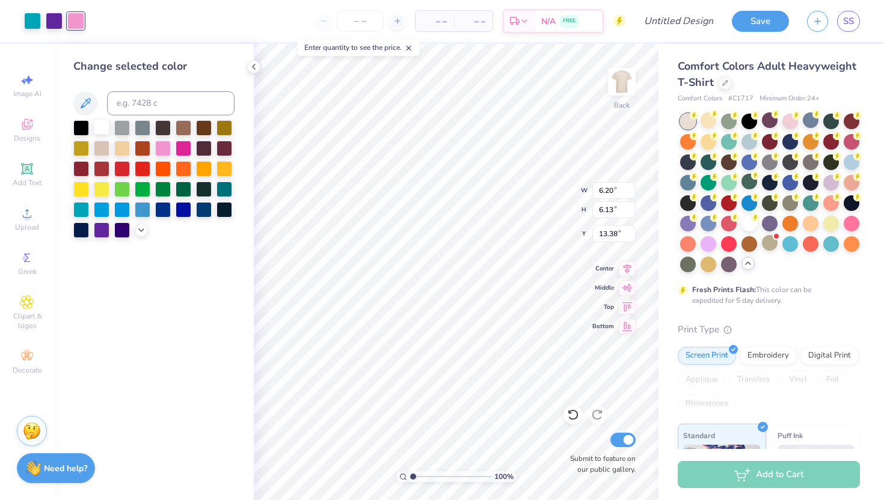
click at [107, 126] on div at bounding box center [102, 127] width 16 height 16
click at [103, 129] on div at bounding box center [102, 127] width 16 height 16
click at [55, 25] on div at bounding box center [54, 19] width 17 height 17
click at [48, 15] on div at bounding box center [54, 21] width 17 height 17
click at [102, 127] on div at bounding box center [102, 127] width 16 height 16
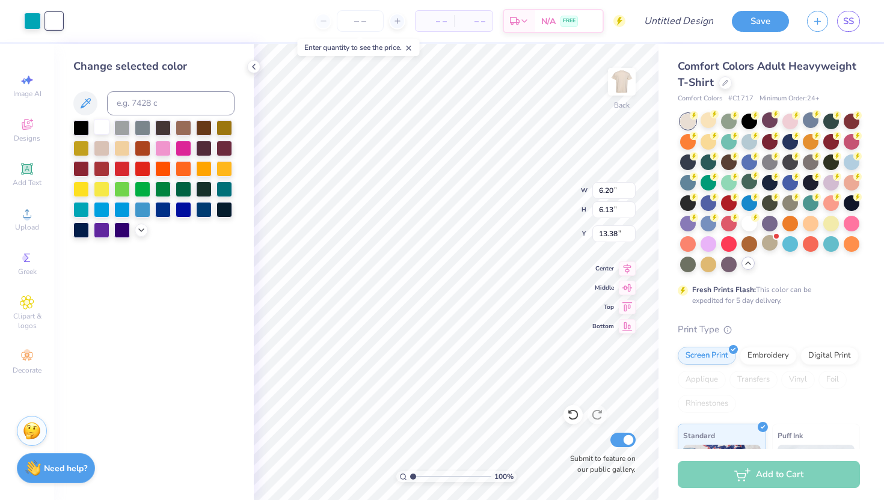
click at [102, 127] on div at bounding box center [102, 127] width 16 height 16
click at [35, 25] on div at bounding box center [32, 19] width 17 height 17
click at [82, 123] on div at bounding box center [81, 127] width 16 height 16
type input "2.37"
type input "2.34"
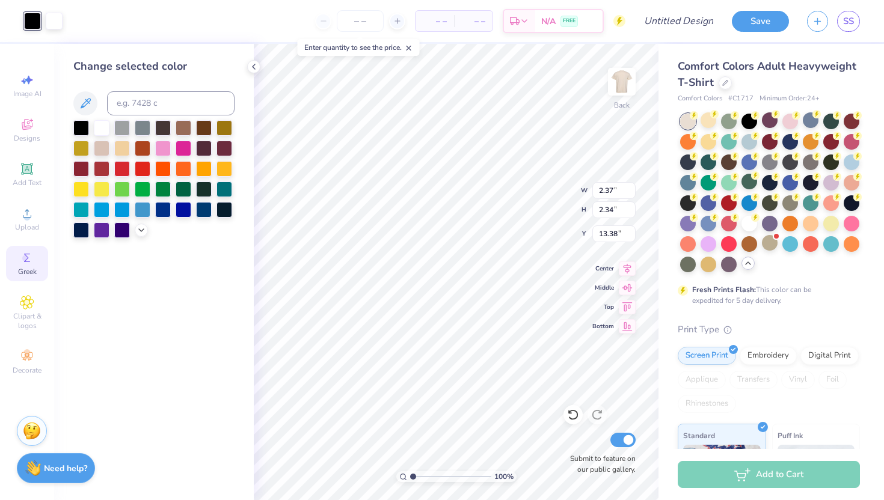
click at [32, 247] on div "Greek" at bounding box center [27, 263] width 42 height 35
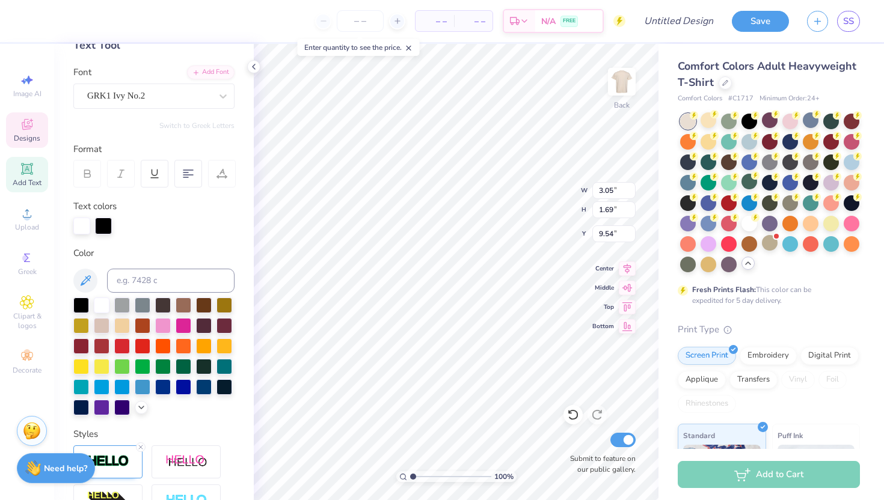
scroll to position [245, 0]
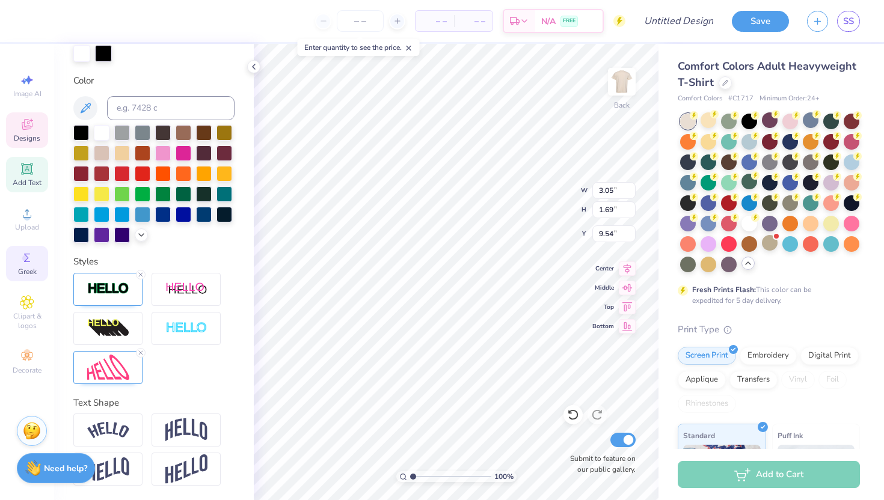
click at [26, 251] on icon at bounding box center [27, 258] width 14 height 14
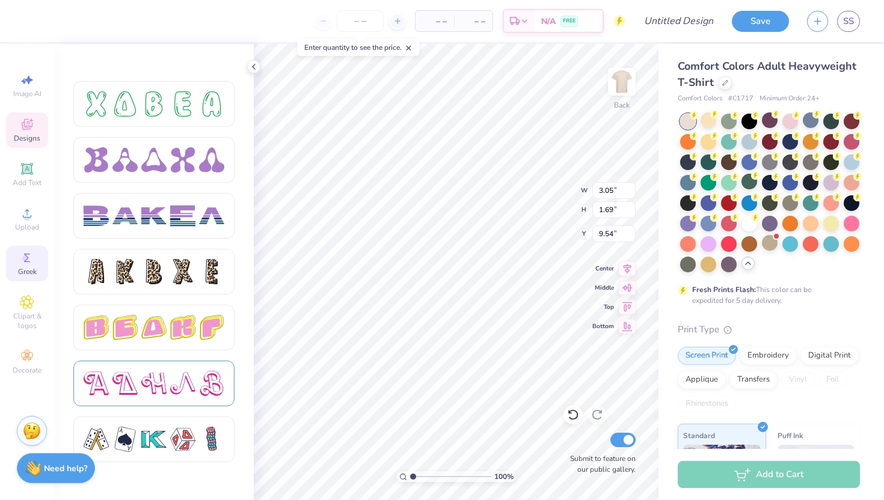
scroll to position [1990, 0]
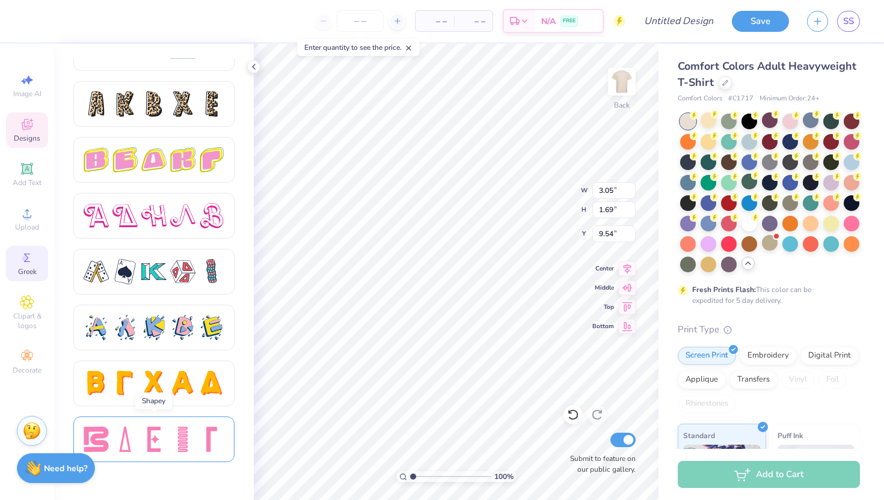
click at [177, 429] on div at bounding box center [182, 439] width 25 height 25
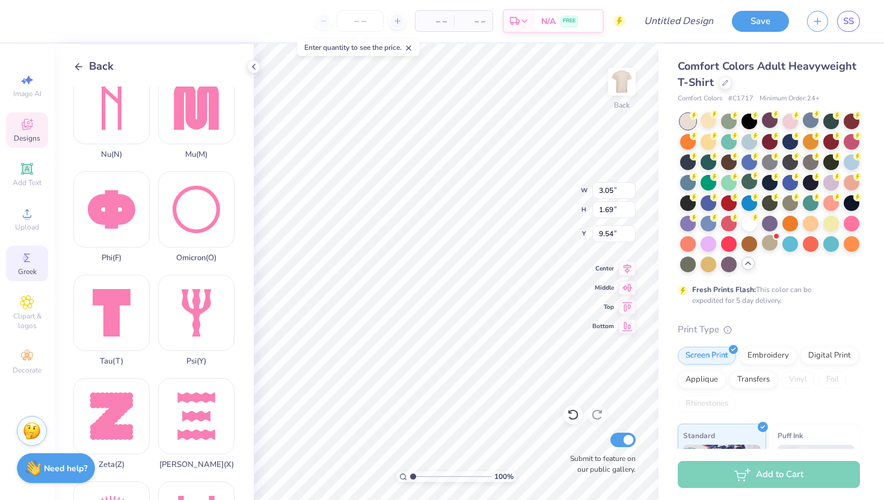
scroll to position [692, 0]
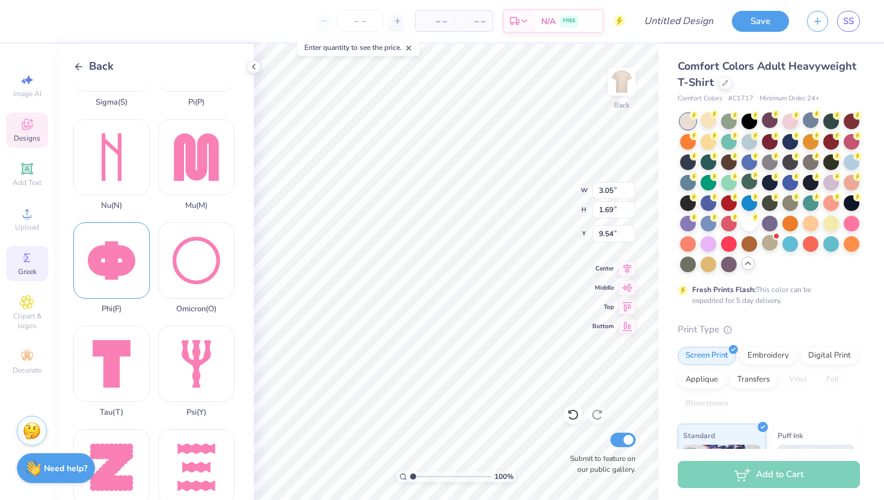
click at [127, 266] on div "Phi ( F )" at bounding box center [111, 267] width 76 height 91
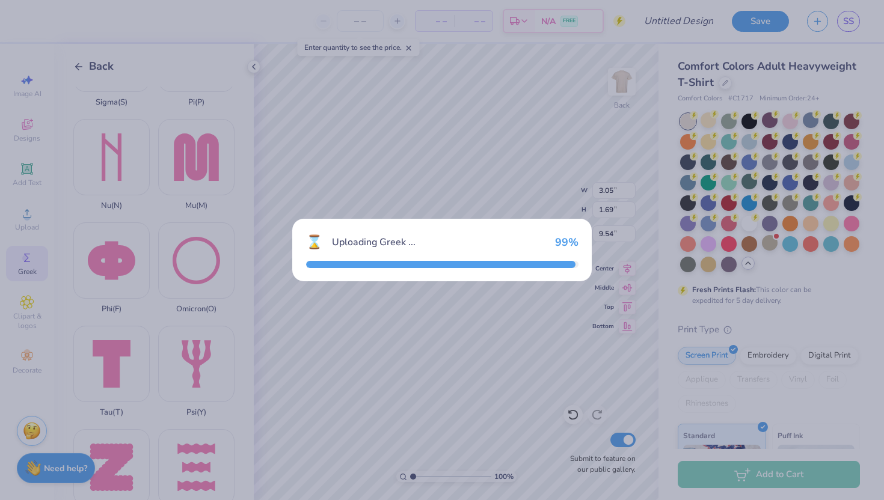
type input "6.45"
type input "5.24"
type input "9.88"
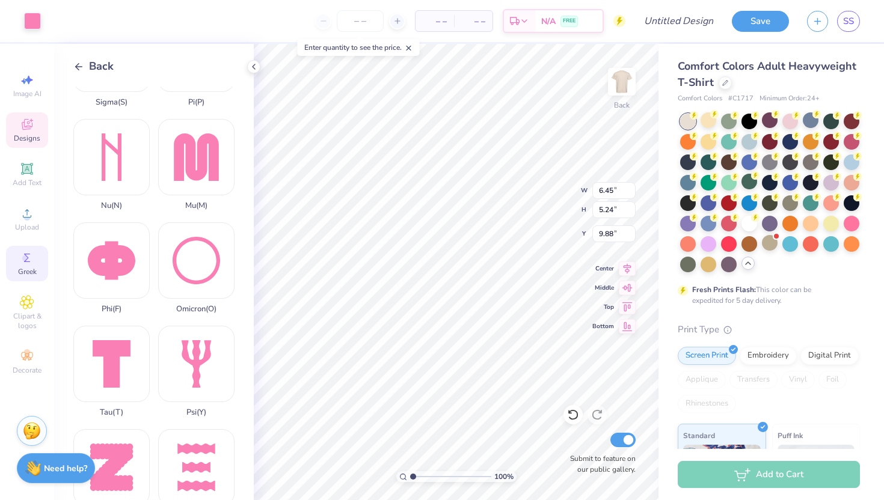
click at [27, 131] on icon at bounding box center [27, 124] width 14 height 14
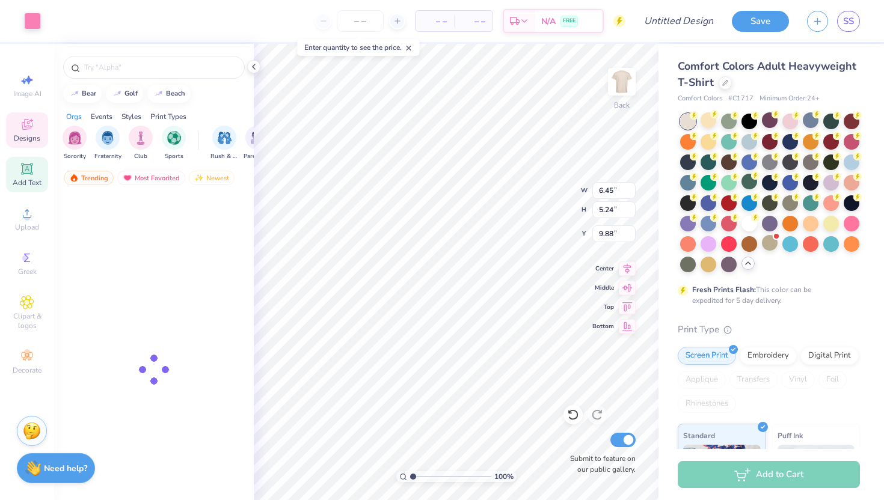
click at [28, 164] on icon at bounding box center [27, 169] width 14 height 14
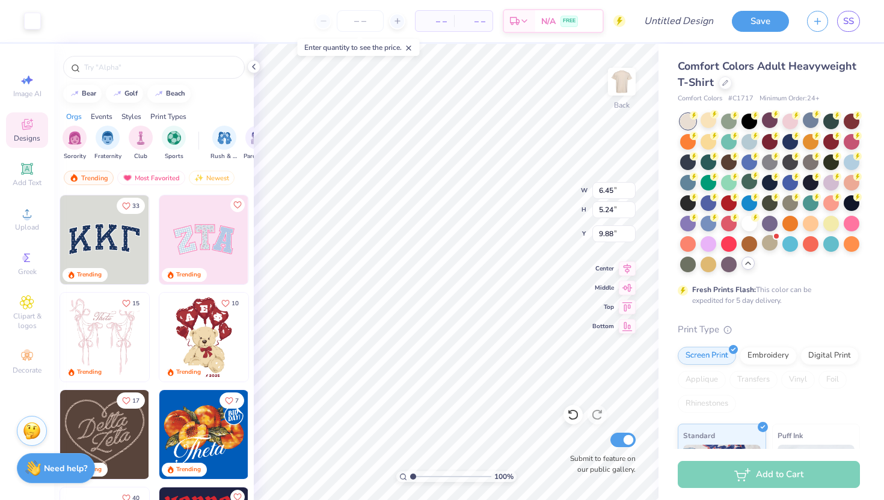
type input "5.59"
type input "1.62"
type input "11.69"
click at [27, 197] on div "Image AI Designs Add Text Upload Greek Clipart & logos Decorate" at bounding box center [27, 224] width 42 height 312
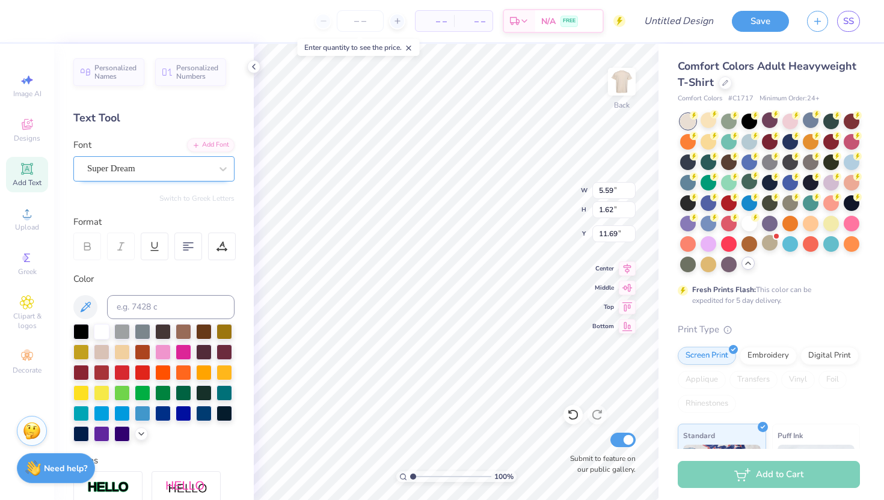
click at [133, 165] on div "Super Dream" at bounding box center [149, 168] width 126 height 19
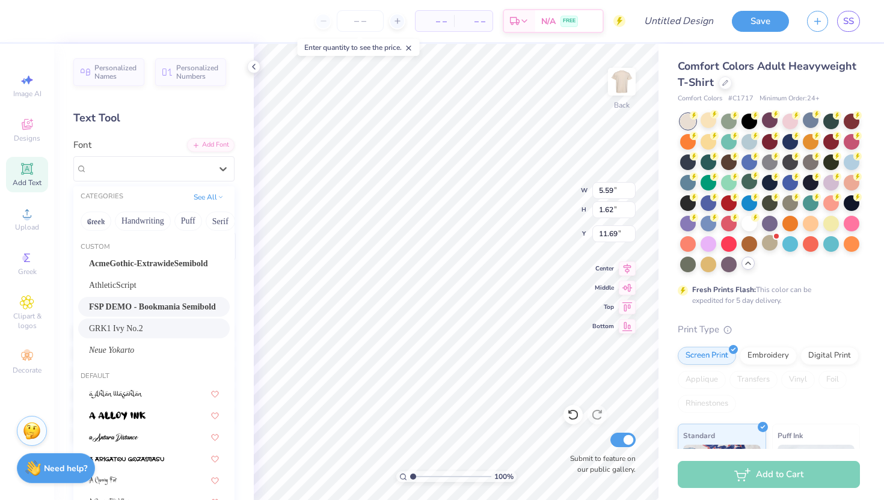
click at [132, 325] on span "GRK1 Ivy No.2" at bounding box center [116, 328] width 54 height 13
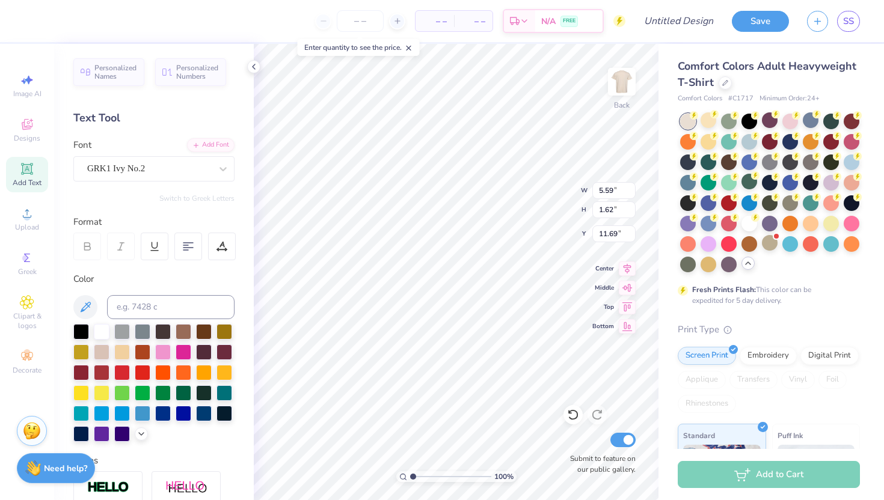
type input "6.09"
type input "1.68"
type input "11.66"
paste textarea "()"
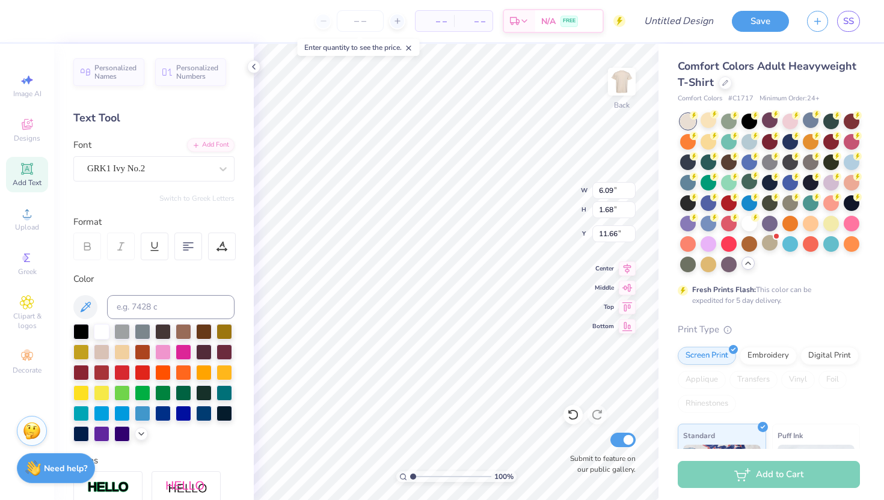
type textarea "()"
type input "6.45"
type input "5.24"
type input "9.88"
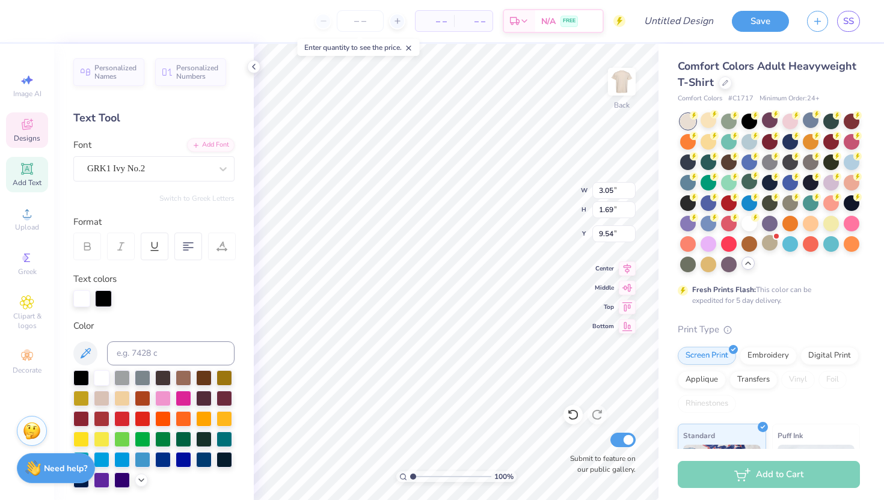
paste textarea "()"
type textarea "AO"
type input "1.11"
type input "2.23"
type input "11.38"
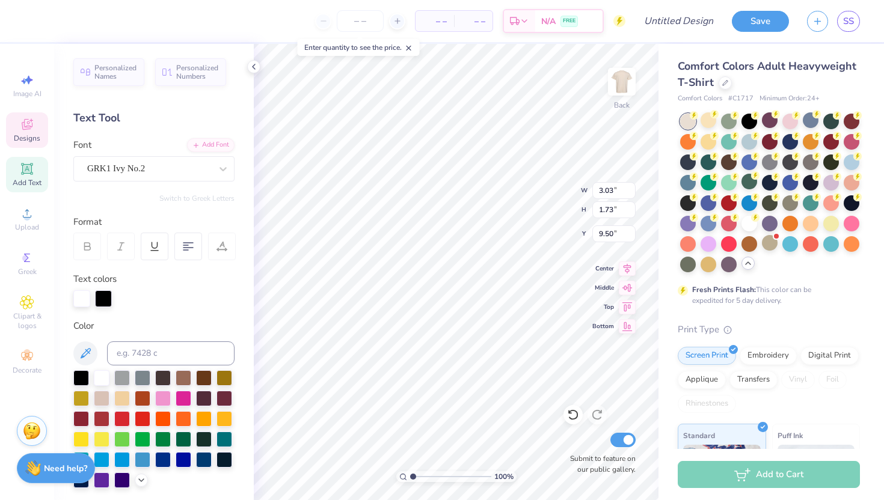
paste textarea "()"
type textarea "("
type input "8.34"
type input "3.40"
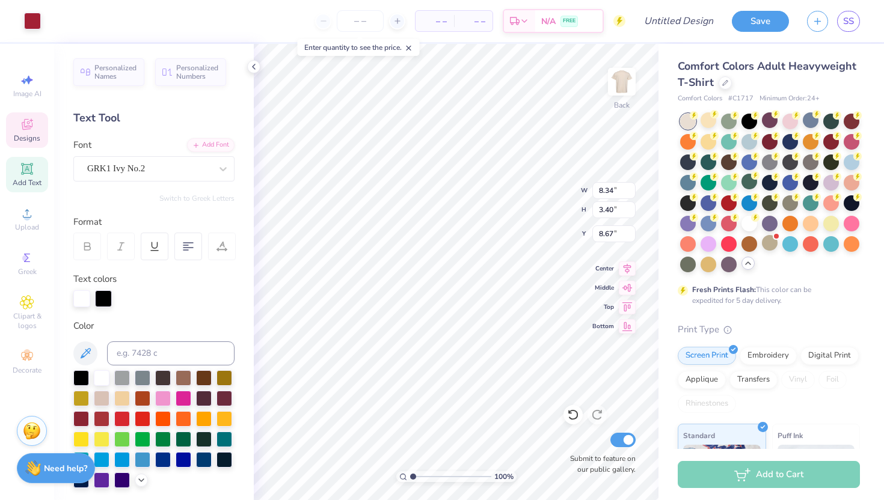
type input "8.67"
click at [575, 419] on icon at bounding box center [573, 415] width 10 height 11
type input "3.05"
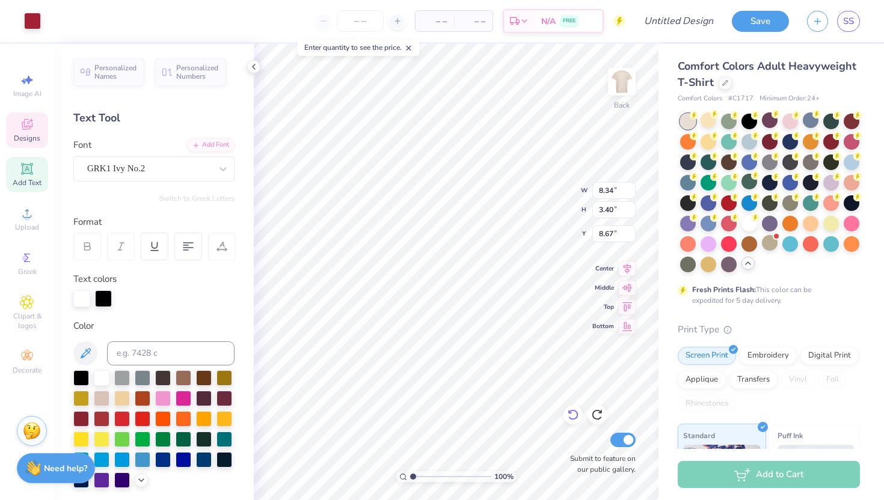
type input "1.69"
type input "9.54"
type textarea "A"
type input "3.07"
type input "1.64"
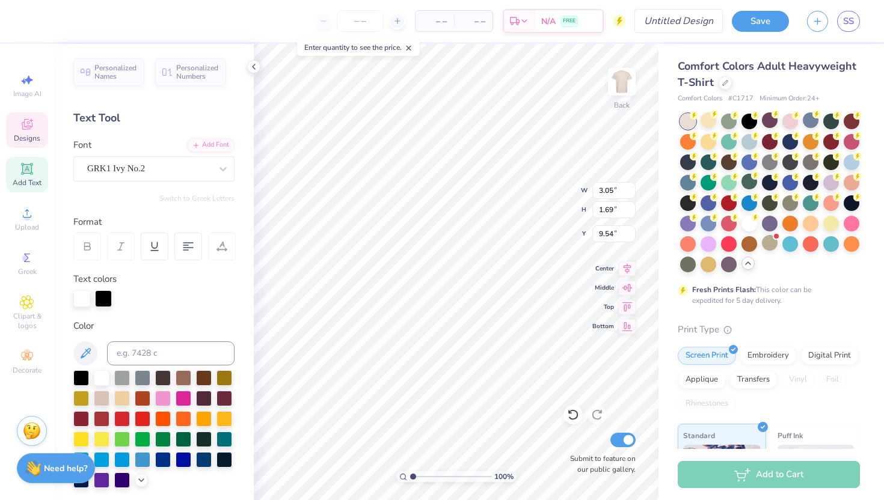
type input "9.75"
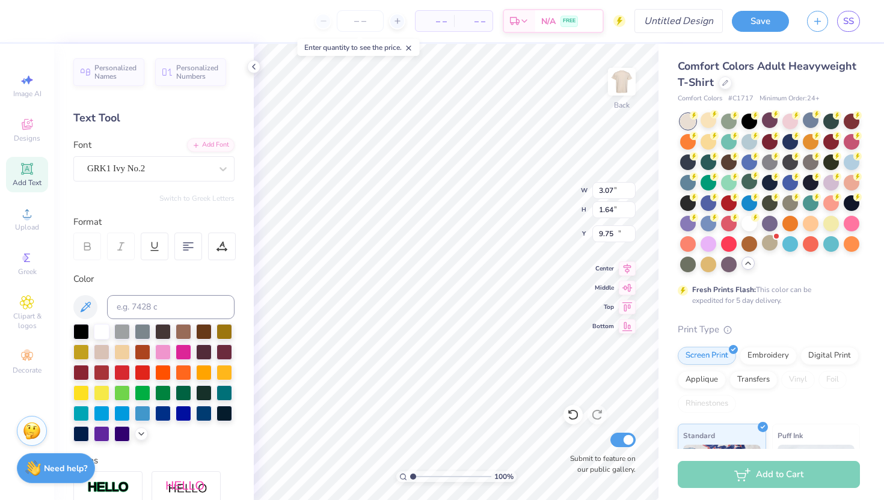
type input "1.11"
type input "2.23"
type input "11.38"
type textarea ")"
type input "3.07"
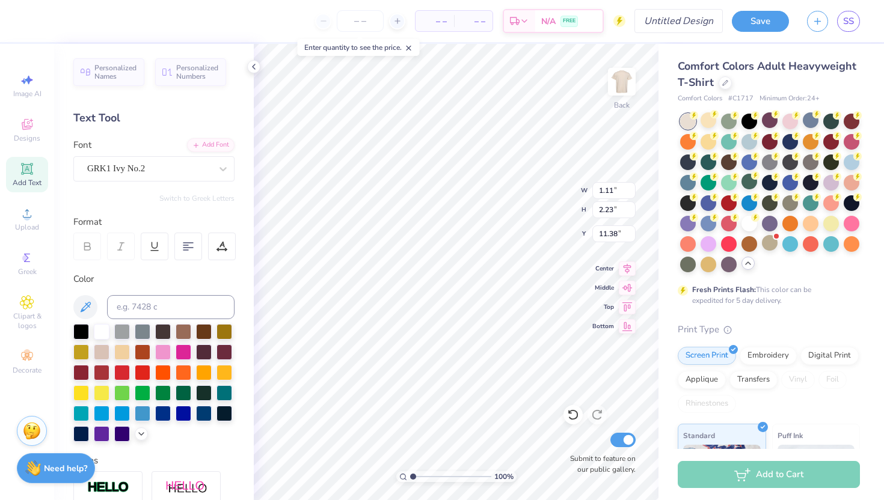
type input "1.64"
type input "9.75"
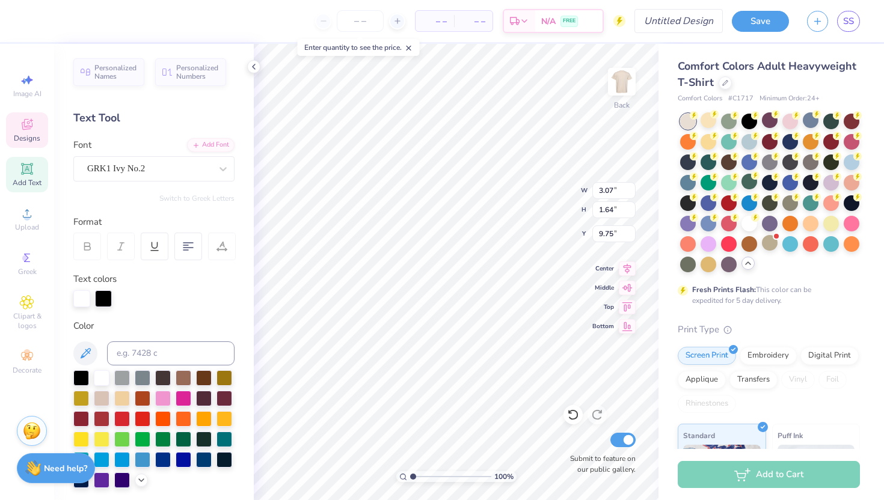
click at [610, 324] on div "100 % Back W 3.07 3.07 " H 1.64 1.64 " Y 9.75 9.75 " Center Middle Top Bottom S…" at bounding box center [456, 272] width 405 height 456
type textarea "A"
paste textarea "()"
type textarea "A ()"
type input "1.16"
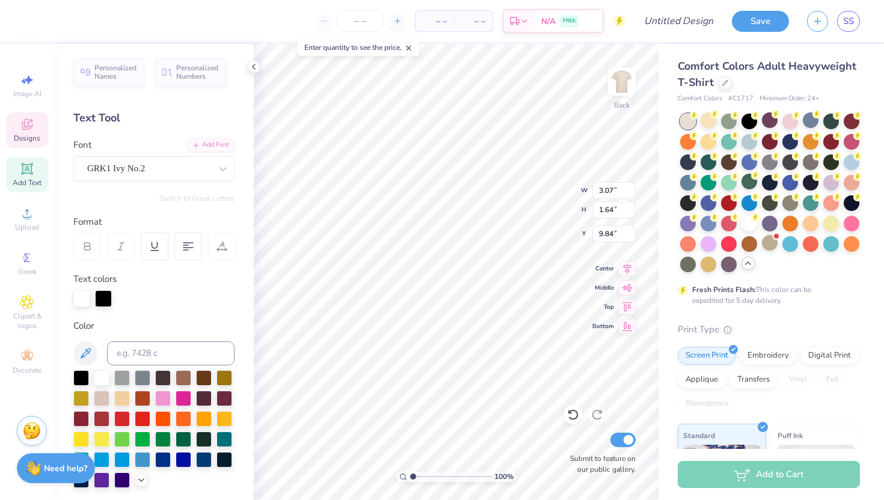
type input "1.71"
type input "9.65"
type input "9.84"
type textarea "A()"
type input "11.61"
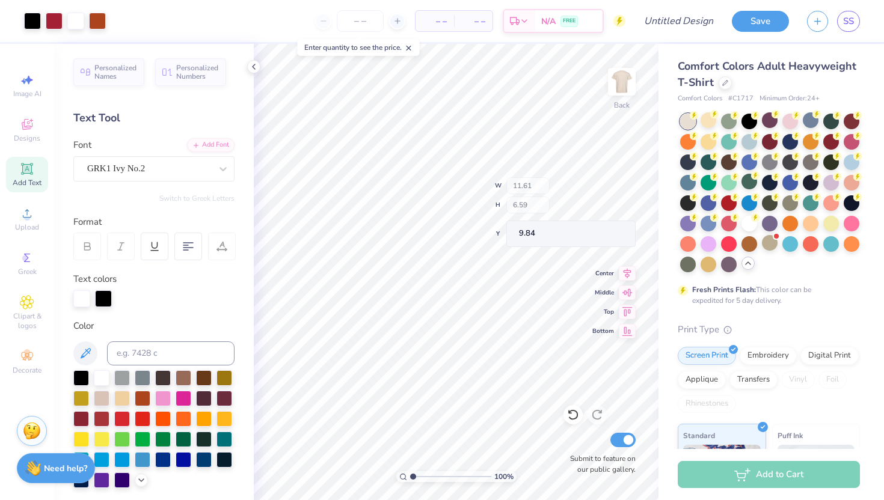
type input "6.59"
type input "5.65"
type input "9.60"
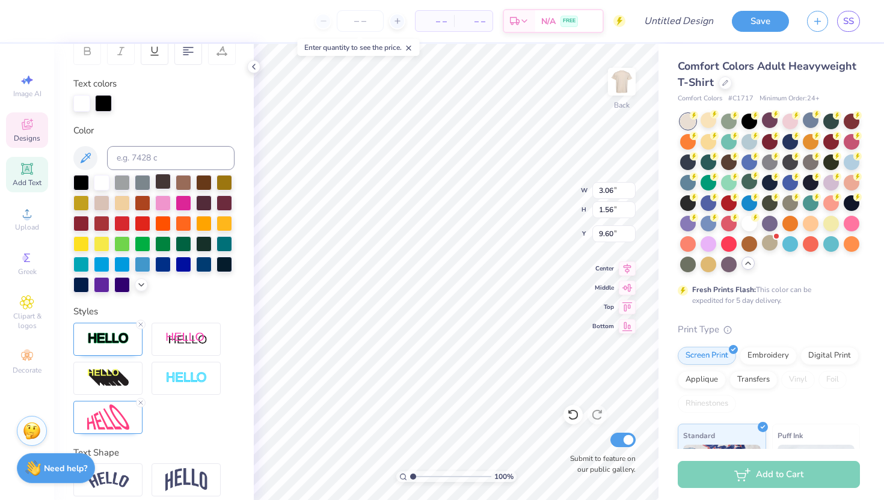
scroll to position [245, 0]
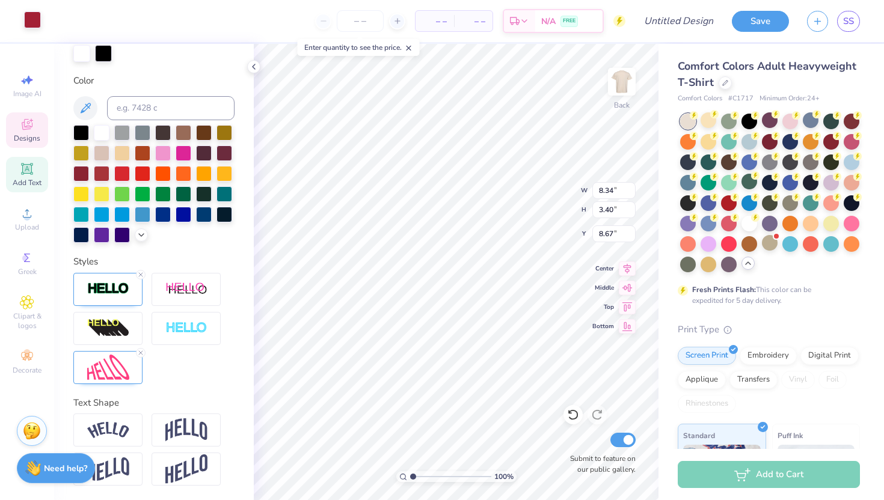
click at [35, 19] on div at bounding box center [32, 19] width 17 height 17
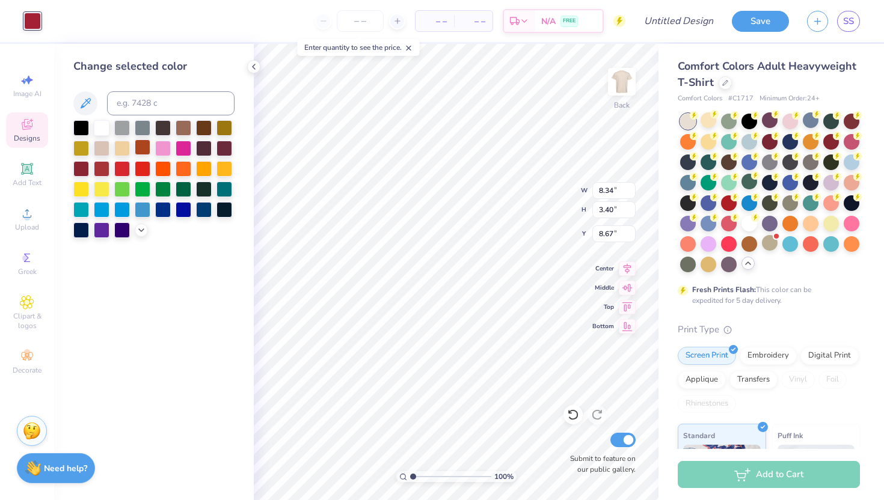
click at [143, 153] on div at bounding box center [143, 148] width 16 height 16
click at [140, 149] on div at bounding box center [143, 148] width 16 height 16
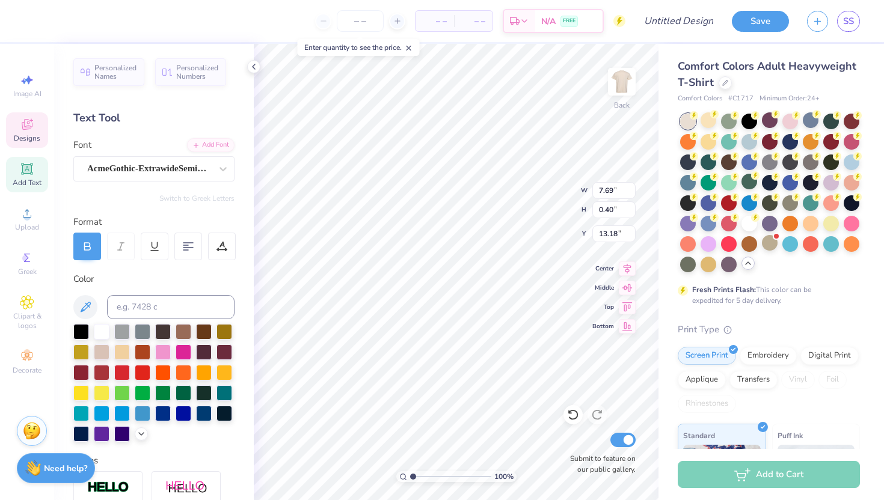
scroll to position [0, 0]
type textarea "[GEOGRAPHIC_DATA]< [US_STATE]"
click at [191, 174] on div "AthleticScript" at bounding box center [149, 168] width 126 height 19
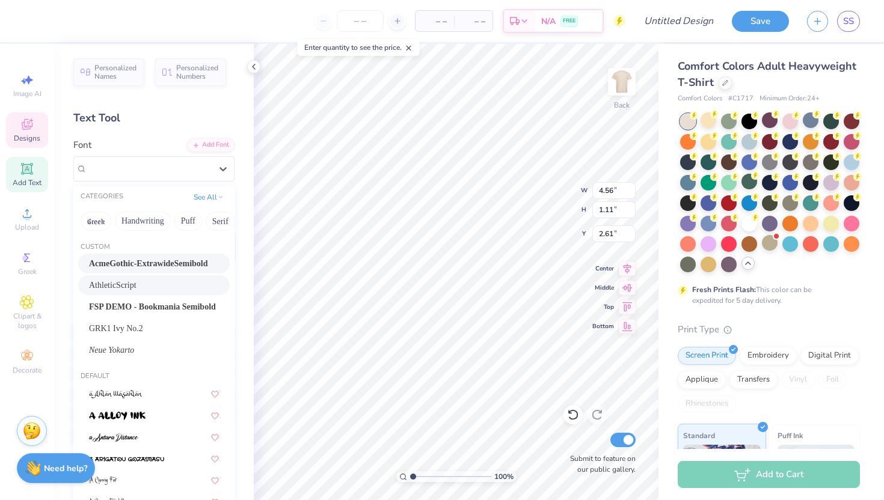
click at [191, 272] on div "AcmeGothic-ExtrawideSemibold" at bounding box center [154, 264] width 152 height 20
click at [191, 267] on div "Personalized Names Personalized Numbers Text Tool Add Font Font option Athletic…" at bounding box center [154, 272] width 200 height 456
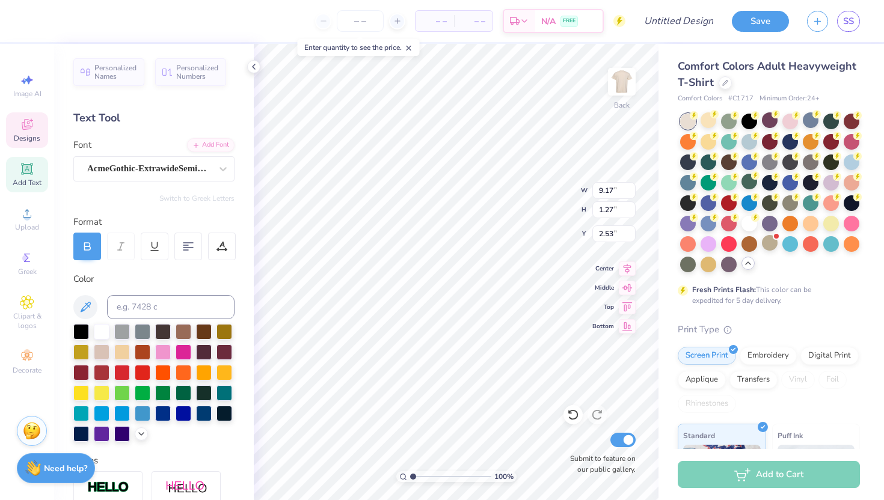
type input "9.17"
type input "1.27"
type input "2.53"
click at [152, 174] on div "AcmeGothic-ExtrawideSemibold" at bounding box center [149, 168] width 126 height 19
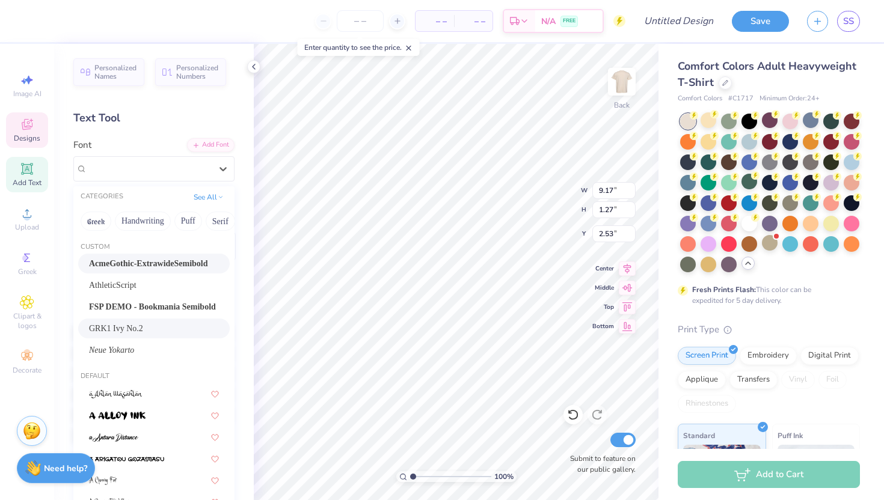
click at [156, 328] on div "GRK1 Ivy No.2" at bounding box center [154, 328] width 130 height 13
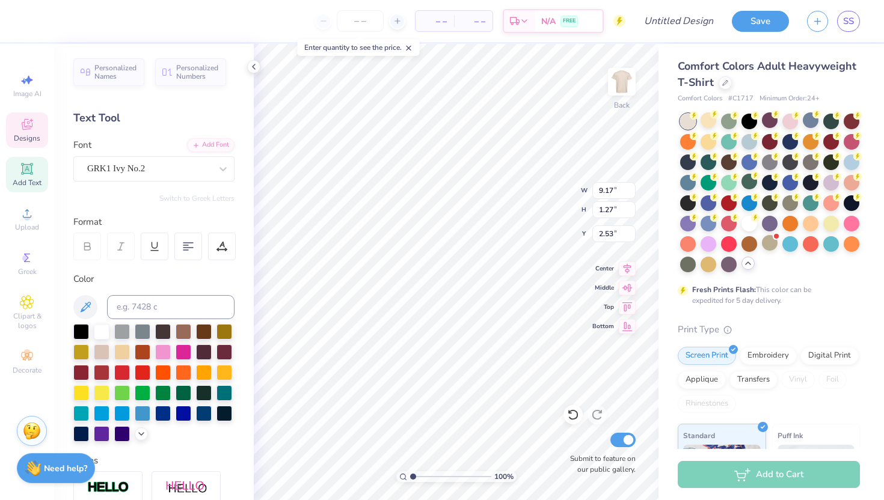
type input "8.46"
type input "1.45"
type input "2.44"
click at [127, 170] on div "GRK1 Ivy No.2" at bounding box center [149, 168] width 126 height 19
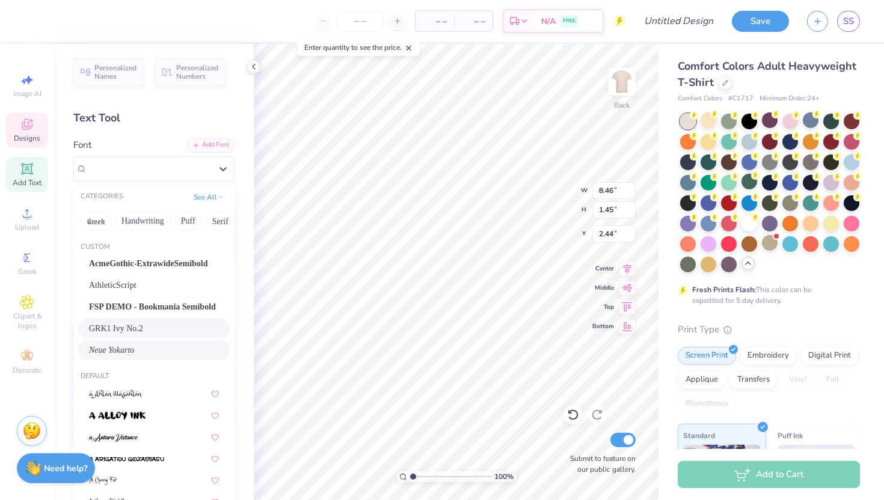
click at [147, 341] on div "Neue Yokarto" at bounding box center [154, 350] width 152 height 20
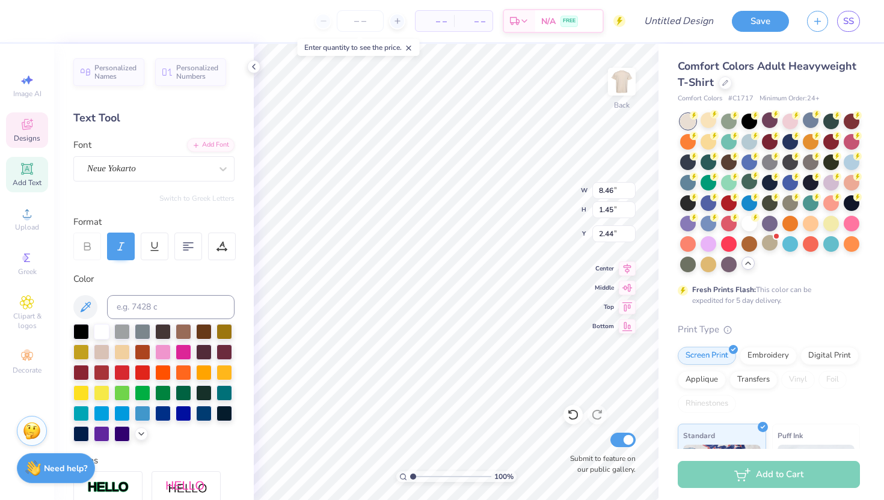
type input "8.89"
type input "1.59"
type input "2.37"
click at [169, 163] on div "Neue Yokarto" at bounding box center [149, 168] width 126 height 19
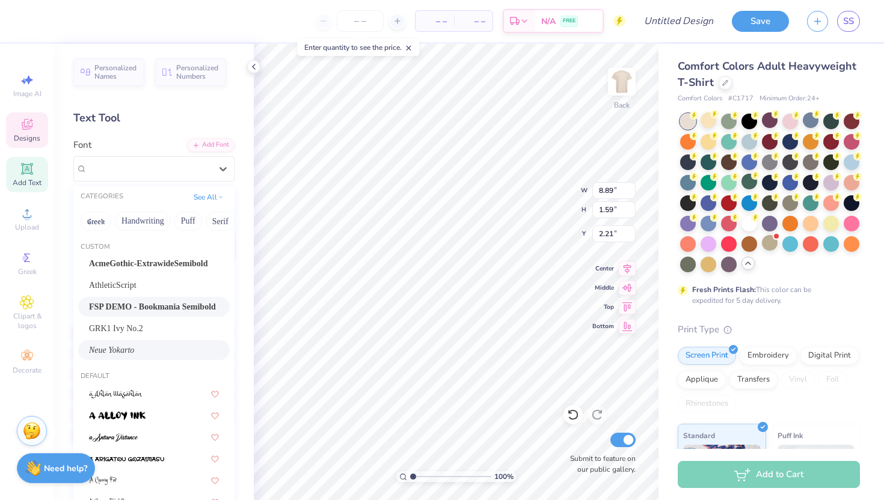
click at [152, 311] on span "FSP DEMO - Bookmania Semibold" at bounding box center [152, 307] width 127 height 13
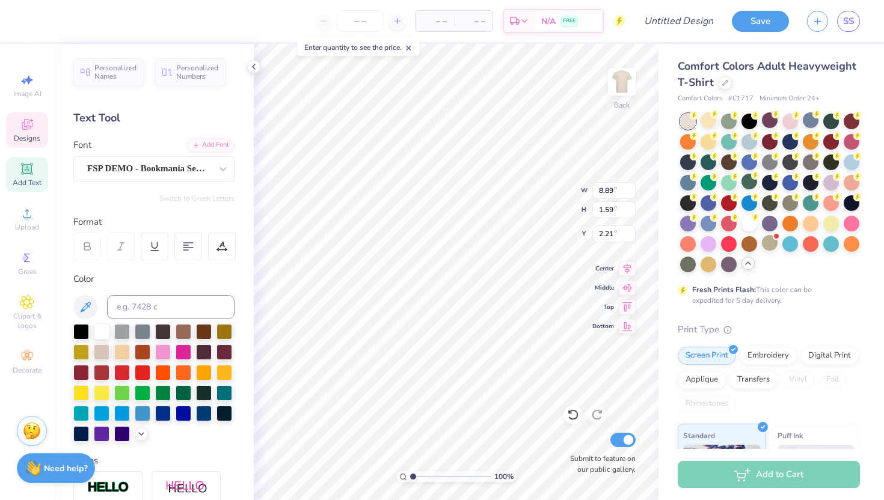
scroll to position [0, 0]
click at [574, 416] on icon at bounding box center [573, 415] width 12 height 12
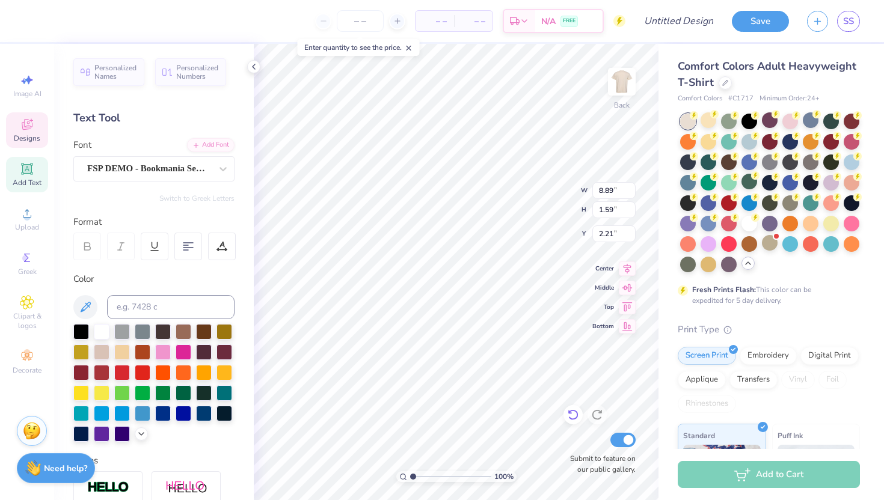
click at [574, 416] on icon at bounding box center [573, 415] width 12 height 12
type input "4.56"
type input "1.11"
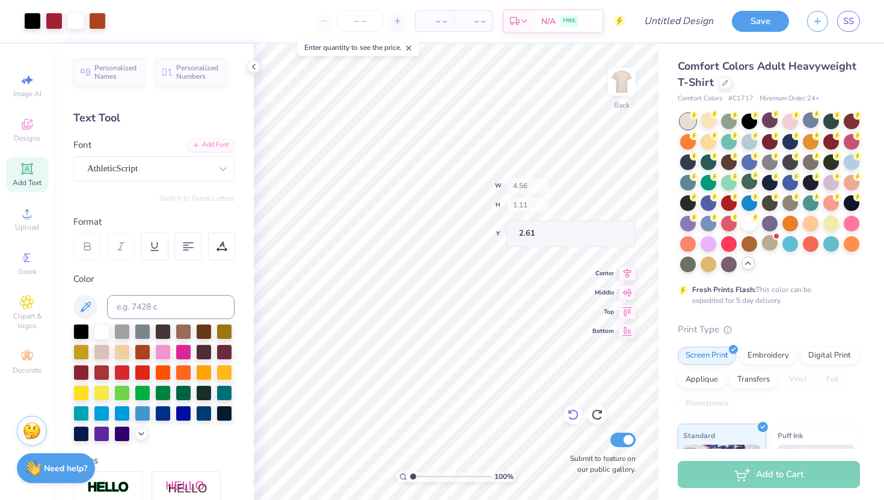
type input "2.61"
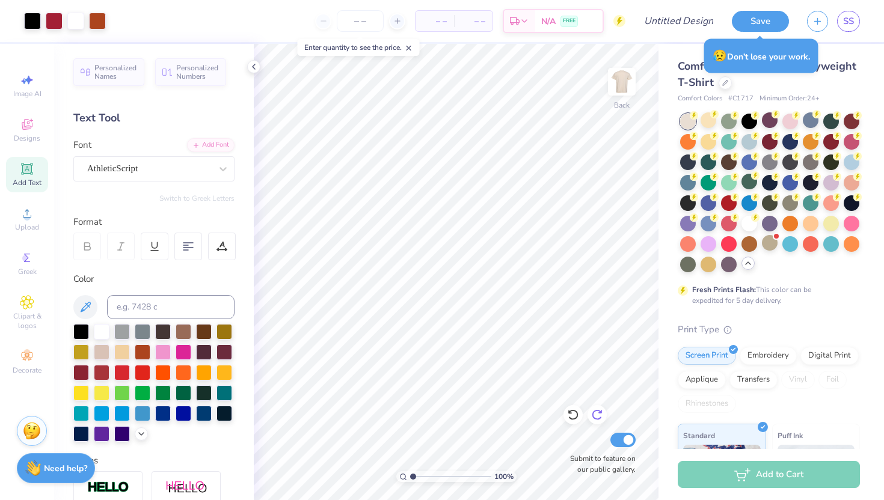
click at [598, 412] on icon at bounding box center [597, 415] width 12 height 12
click at [575, 409] on icon at bounding box center [573, 415] width 12 height 12
click at [592, 411] on icon at bounding box center [597, 415] width 12 height 12
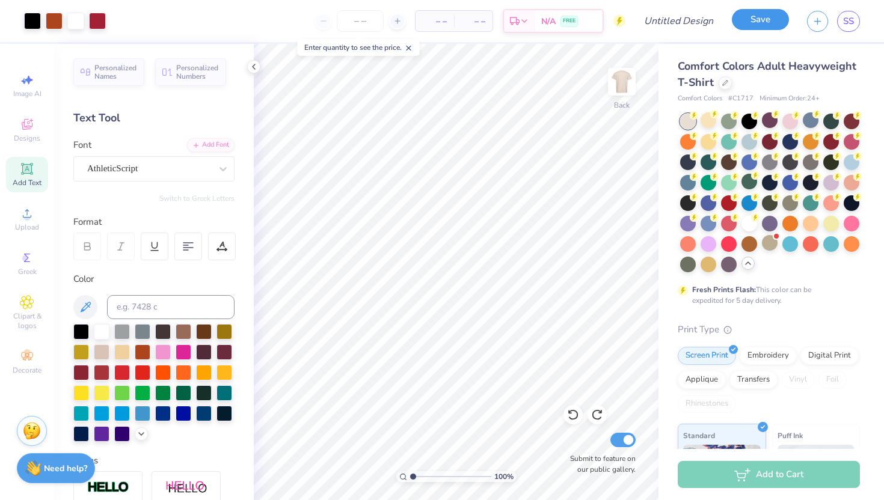
click at [753, 20] on button "Save" at bounding box center [760, 19] width 57 height 21
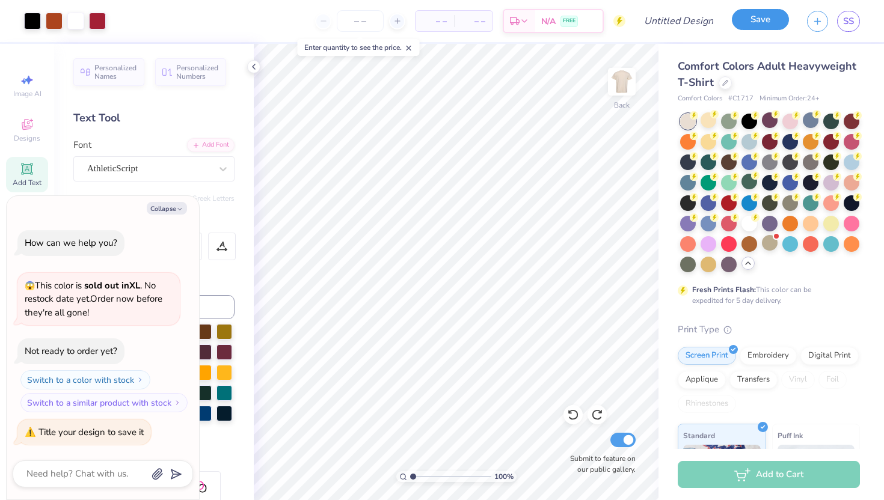
click at [756, 23] on button "Save" at bounding box center [760, 19] width 57 height 21
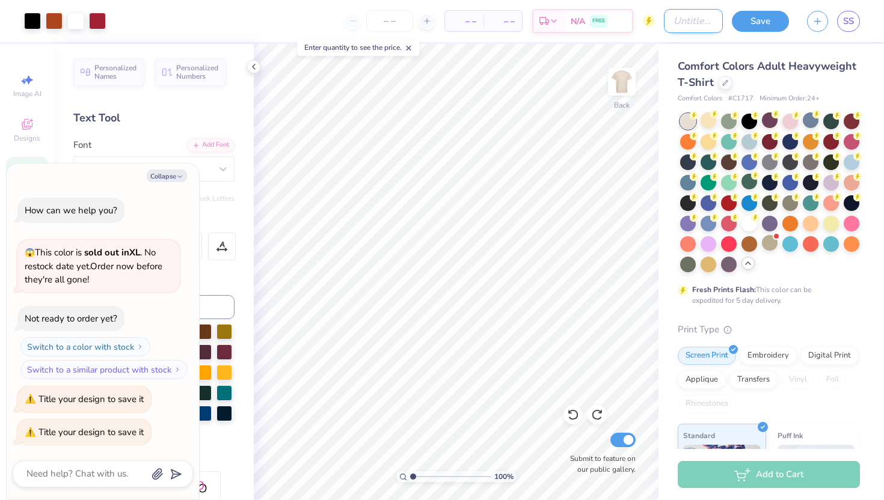
type textarea "x"
click at [639, 18] on div "Art colors – – Per Item – – Total Est. Delivery N/A FREE Design Title Save SS" at bounding box center [442, 21] width 884 height 42
type input "G"
type textarea "x"
type input "Ga"
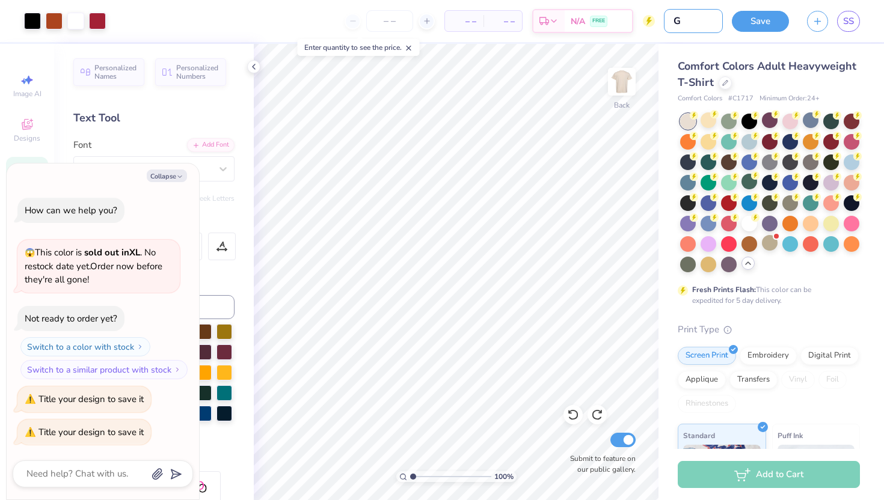
type textarea "x"
type input "Gam"
type textarea "x"
type input "Game"
type textarea "x"
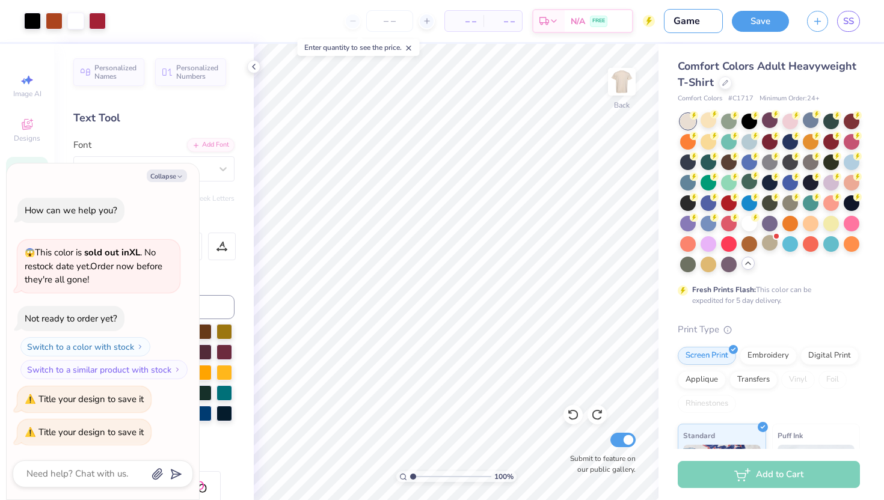
type input "Game"
type textarea "x"
type input "Game D"
type textarea "x"
type input "Game Ds"
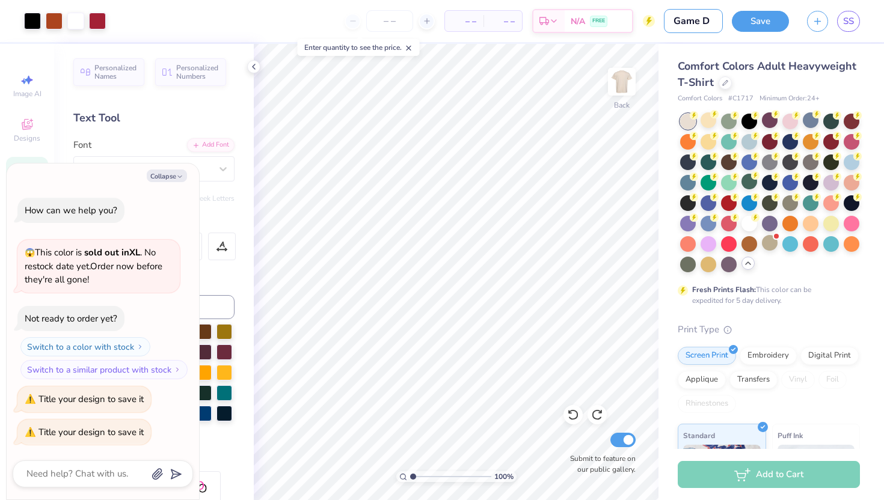
type textarea "x"
type input "Game D"
type textarea "x"
type input "Game Da"
type textarea "x"
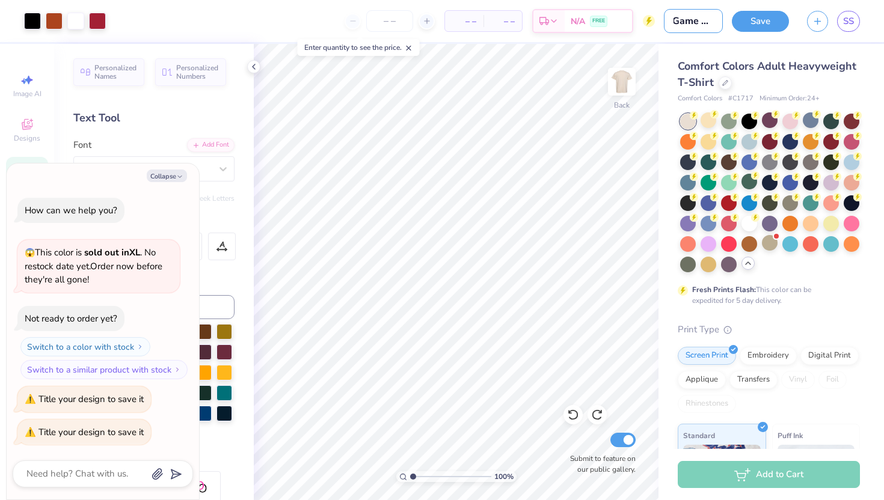
type input "Game Day"
type textarea "x"
type input "Game Day"
click at [755, 24] on button "Save" at bounding box center [760, 19] width 57 height 21
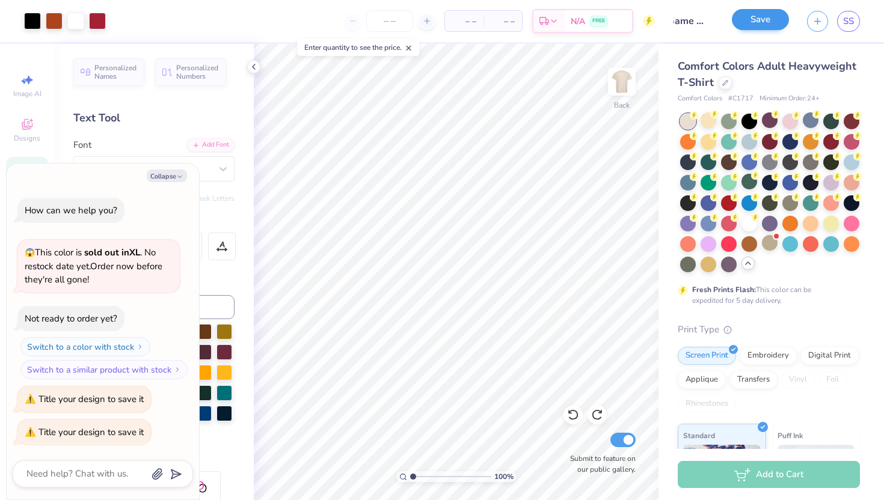
scroll to position [0, 0]
click at [755, 16] on div "Save" at bounding box center [760, 21] width 57 height 21
click at [753, 29] on div "Save" at bounding box center [760, 21] width 57 height 21
click at [593, 20] on span "FREE" at bounding box center [598, 23] width 13 height 8
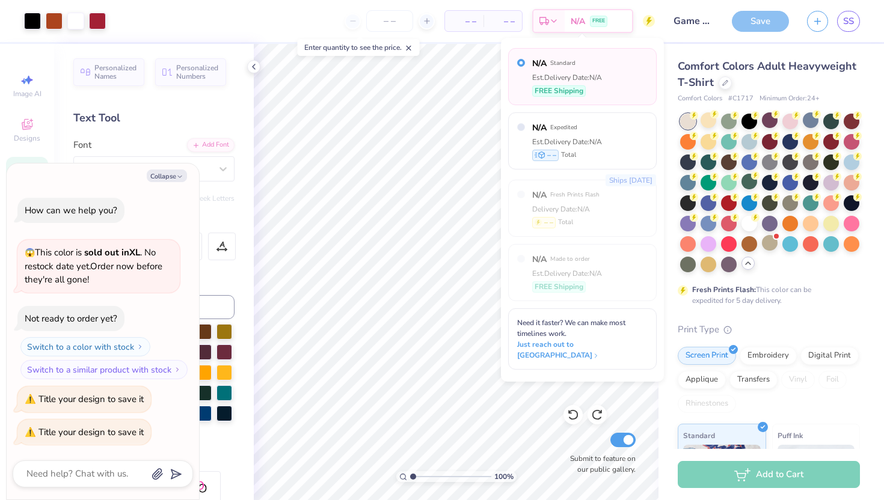
click at [586, 63] on label "N/A Standard" at bounding box center [567, 63] width 70 height 13
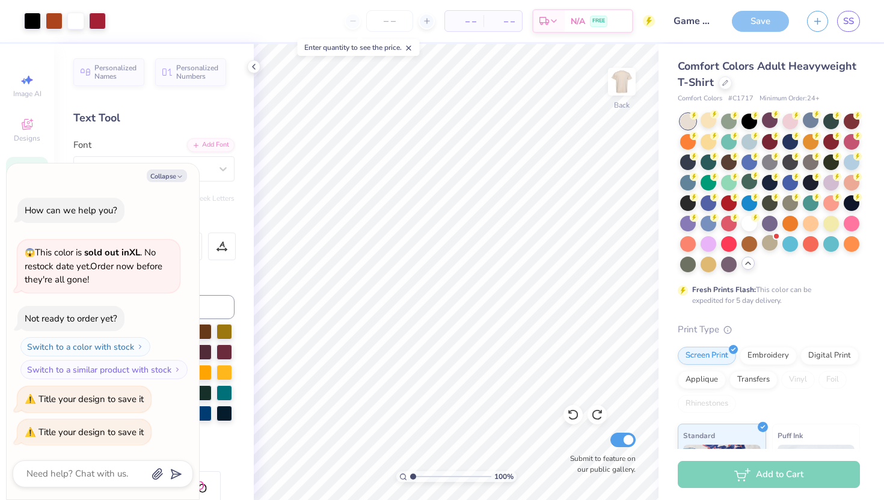
click at [751, 14] on div "Save" at bounding box center [760, 21] width 57 height 21
click at [688, 117] on div at bounding box center [688, 122] width 16 height 16
click at [139, 368] on button "Switch to a similar product with stock" at bounding box center [105, 369] width 167 height 19
type textarea "x"
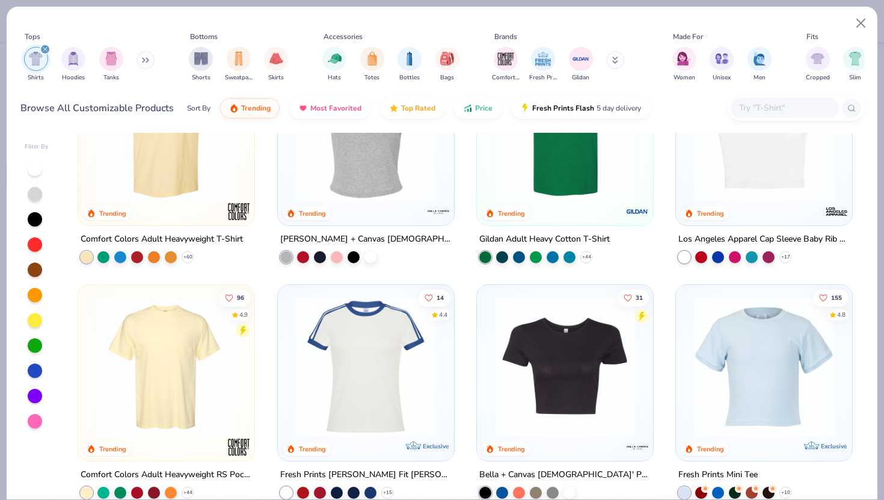
scroll to position [80, 0]
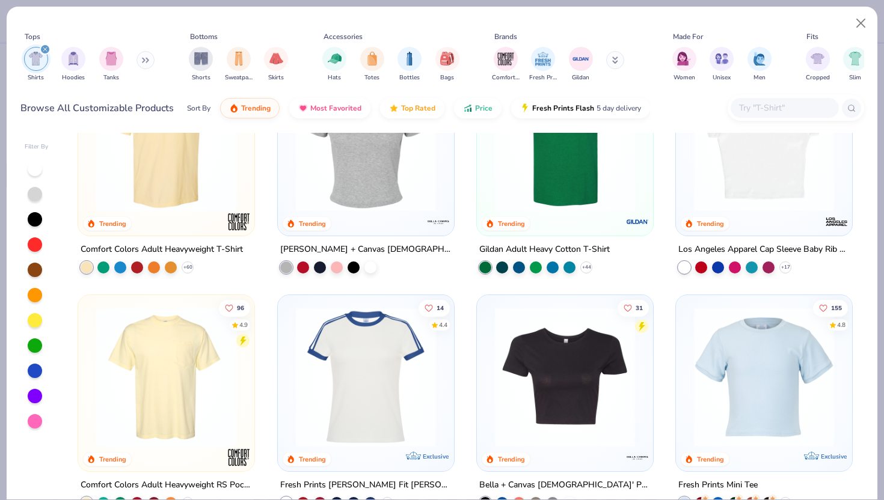
click at [173, 360] on img at bounding box center [166, 377] width 152 height 140
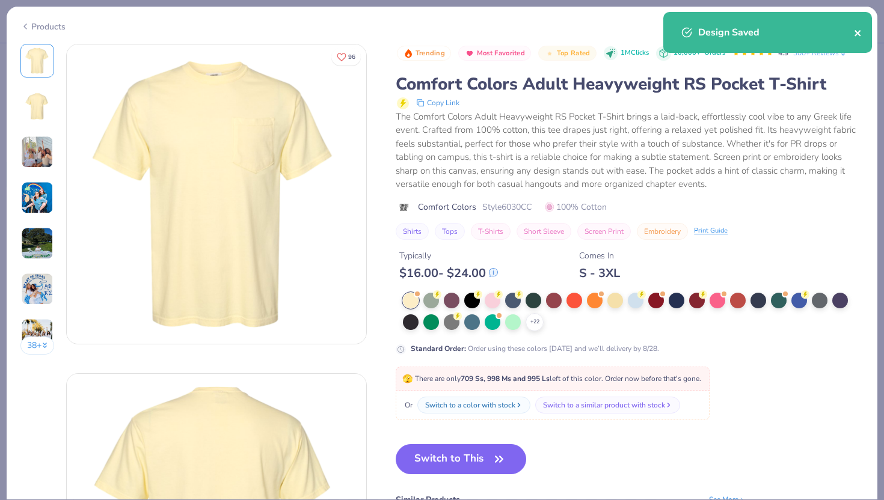
click at [857, 31] on icon "close" at bounding box center [858, 33] width 8 height 10
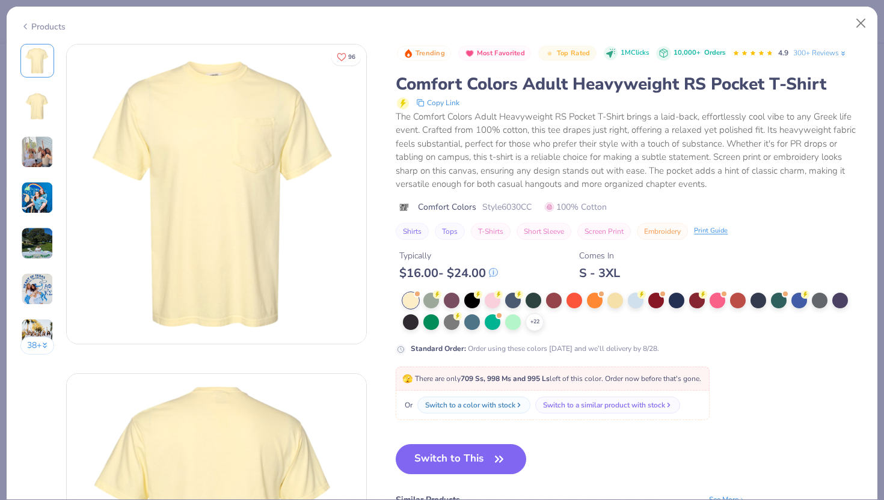
click at [858, 25] on div "Design Saved" at bounding box center [767, 37] width 213 height 55
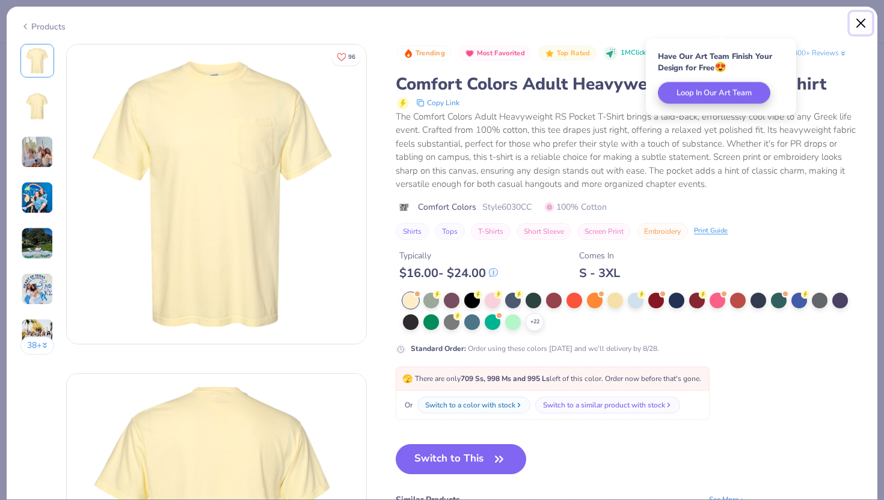
click at [862, 22] on button "Close" at bounding box center [861, 23] width 23 height 23
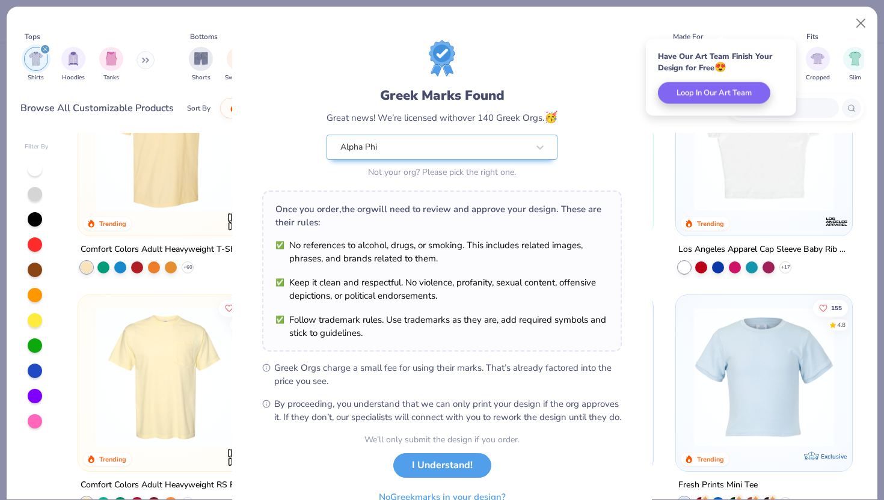
click at [857, 24] on div "Greek Marks Found Great news! We’re licensed with over 140 Greek Orgs. 🥳 Alpha …" at bounding box center [442, 250] width 884 height 500
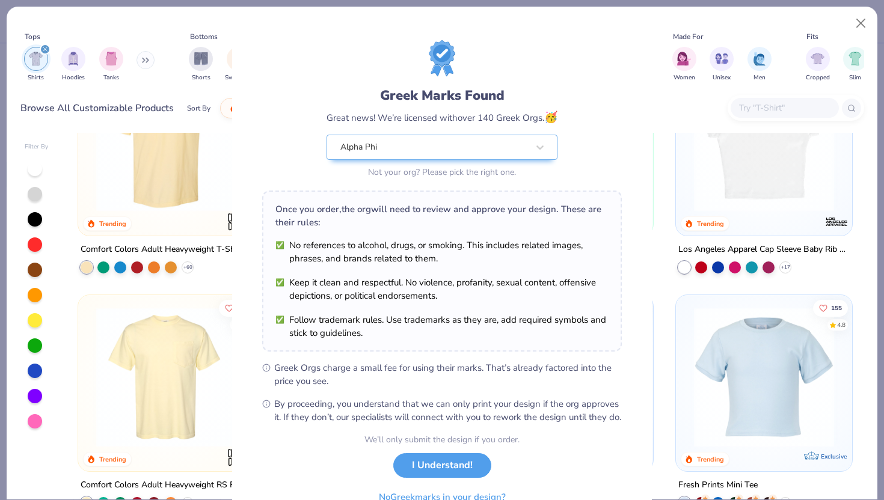
click at [858, 17] on div "Greek Marks Found Great news! We’re licensed with over 140 Greek Orgs. 🥳 Alpha …" at bounding box center [442, 250] width 884 height 500
click at [862, 23] on div "Greek Marks Found Great news! We’re licensed with over 140 Greek Orgs. 🥳 Alpha …" at bounding box center [442, 250] width 884 height 500
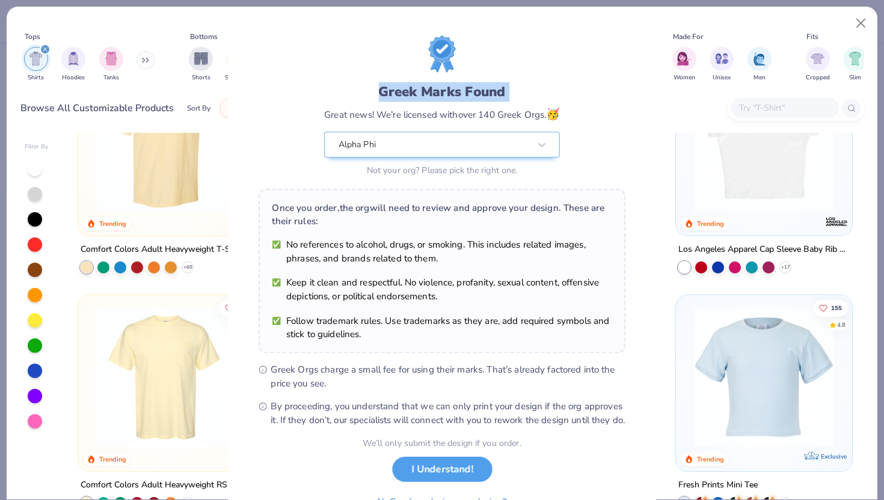
click at [862, 23] on div "Greek Marks Found Great news! We’re licensed with over 140 Greek Orgs. 🥳 Alpha …" at bounding box center [442, 250] width 884 height 500
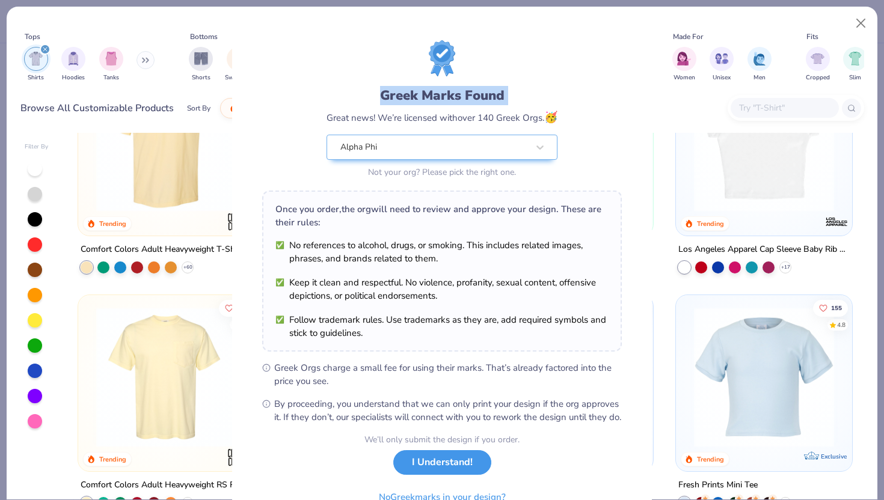
click at [466, 475] on button "I Understand!" at bounding box center [442, 462] width 98 height 25
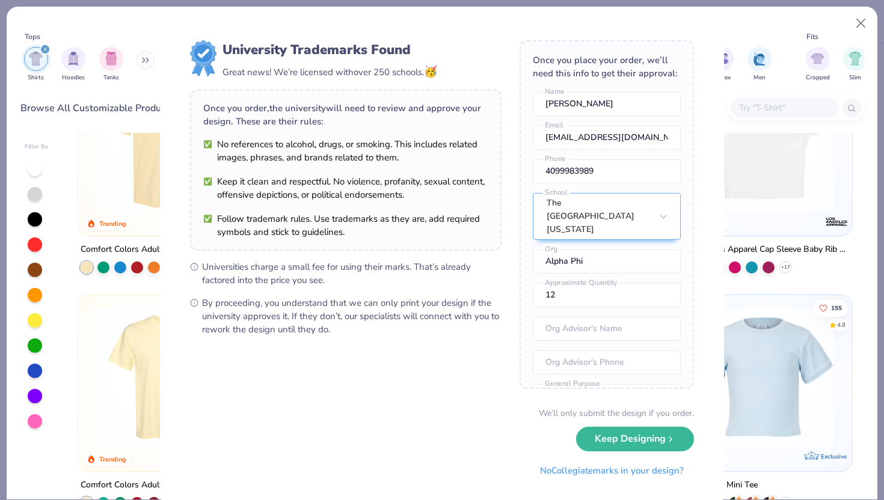
click at [857, 24] on div "University Trademarks Found Great news! We’re licensed with over 250 schools. 🥳…" at bounding box center [442, 250] width 884 height 500
click at [862, 20] on div "University Trademarks Found Great news! We’re licensed with over 250 schools. 🥳…" at bounding box center [442, 250] width 884 height 500
click at [639, 440] on button "Keep Designing" at bounding box center [635, 436] width 118 height 25
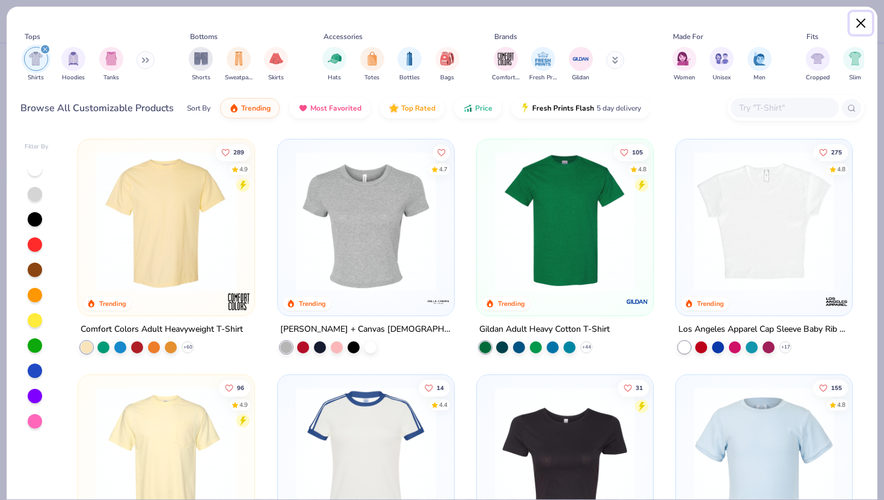
click at [865, 19] on button "Close" at bounding box center [861, 23] width 23 height 23
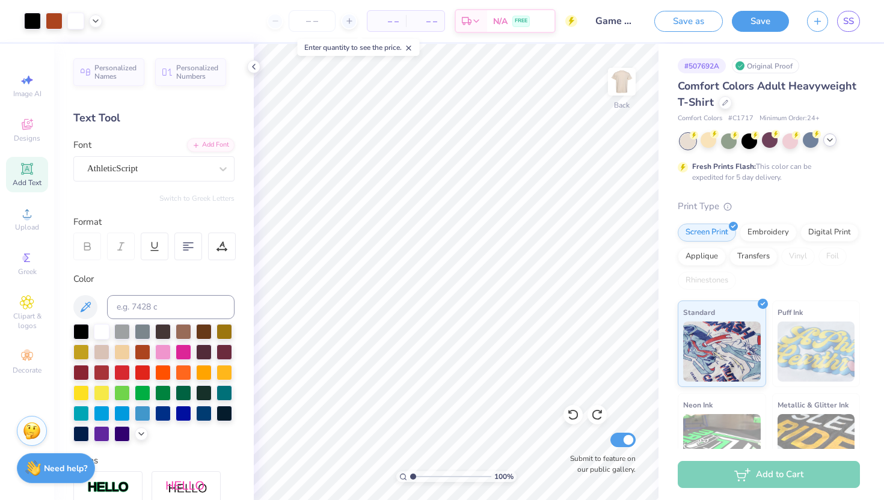
click at [796, 58] on div "# 507692A Original Proof" at bounding box center [769, 65] width 182 height 15
click at [691, 27] on button "Save as" at bounding box center [688, 21] width 69 height 21
click at [693, 21] on div "Save as" at bounding box center [688, 21] width 69 height 21
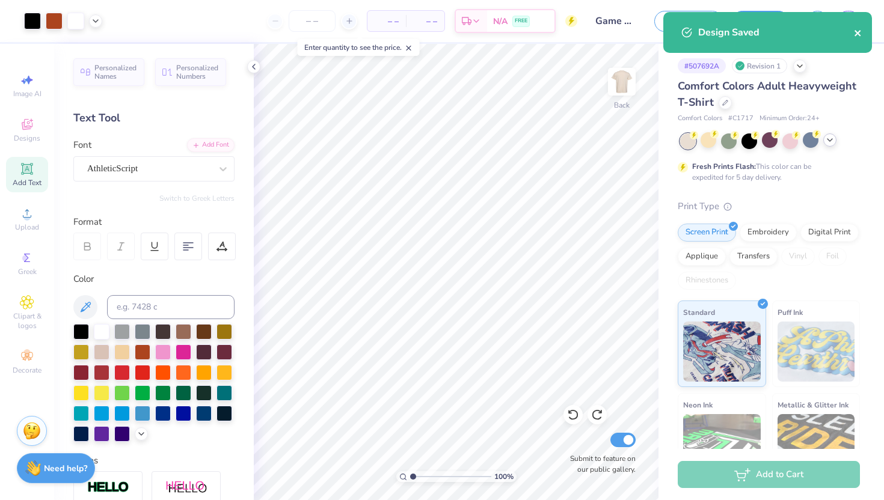
click at [860, 29] on icon "close" at bounding box center [858, 33] width 8 height 10
